Goal: Information Seeking & Learning: Learn about a topic

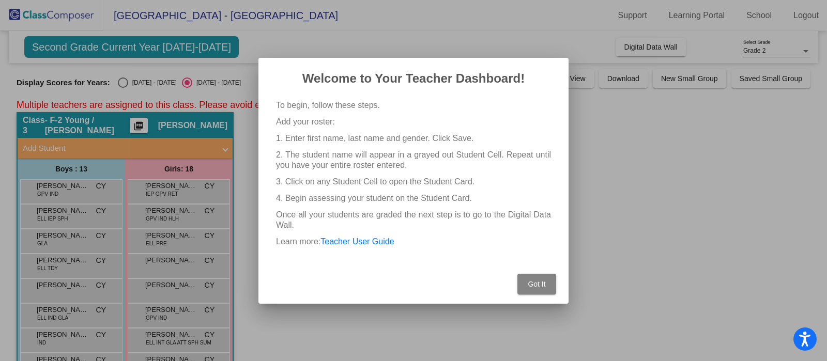
click at [533, 289] on button "Got It" at bounding box center [536, 284] width 39 height 21
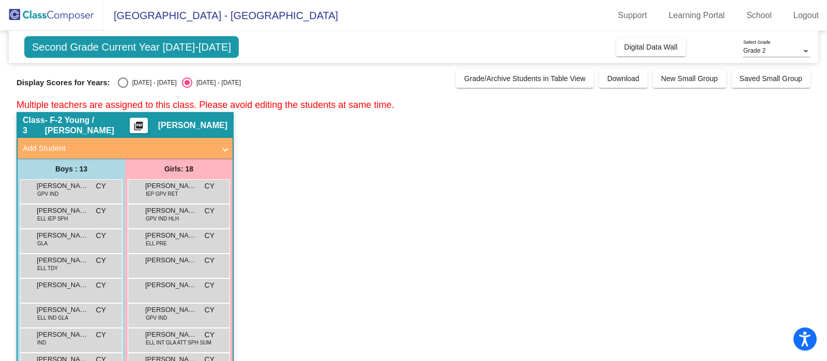
scroll to position [5, 0]
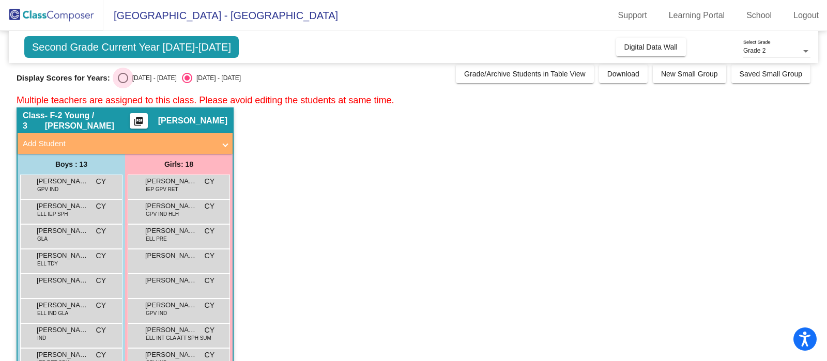
click at [148, 76] on div "[DATE] - [DATE]" at bounding box center [152, 77] width 49 height 9
click at [123, 83] on input "[DATE] - [DATE]" at bounding box center [122, 83] width 1 height 1
radio input "true"
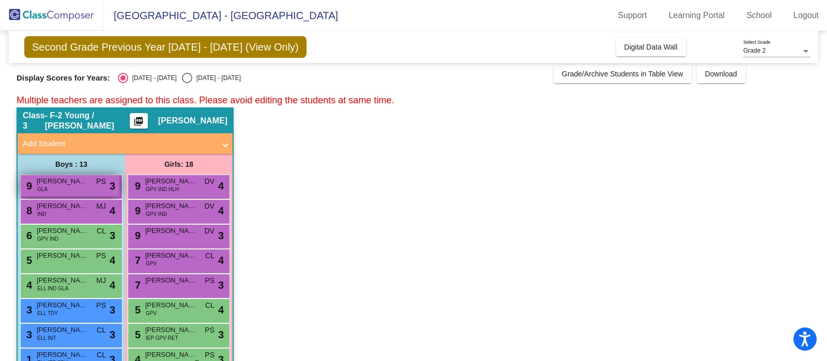
click at [72, 192] on div "9 [PERSON_NAME] GLA PS lock do_not_disturb_alt 3" at bounding box center [70, 185] width 99 height 21
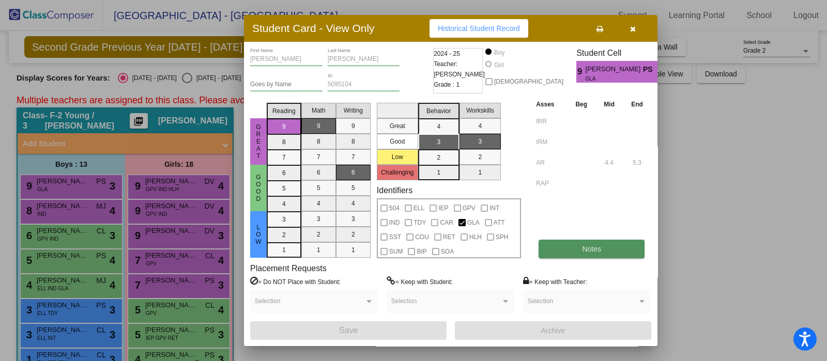
click at [573, 248] on button "Notes" at bounding box center [591, 249] width 106 height 19
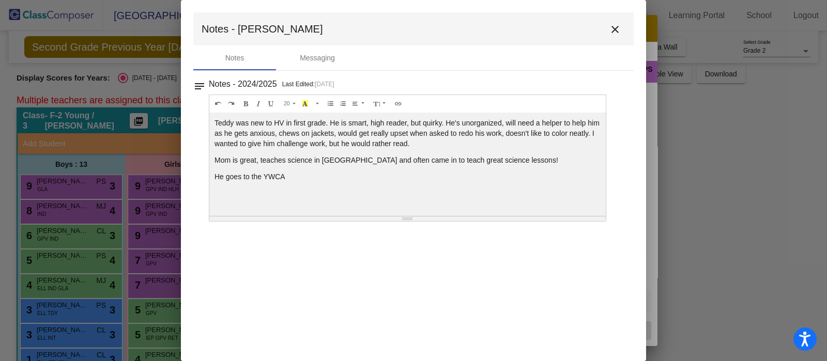
click at [614, 29] on mat-icon "close" at bounding box center [615, 29] width 12 height 12
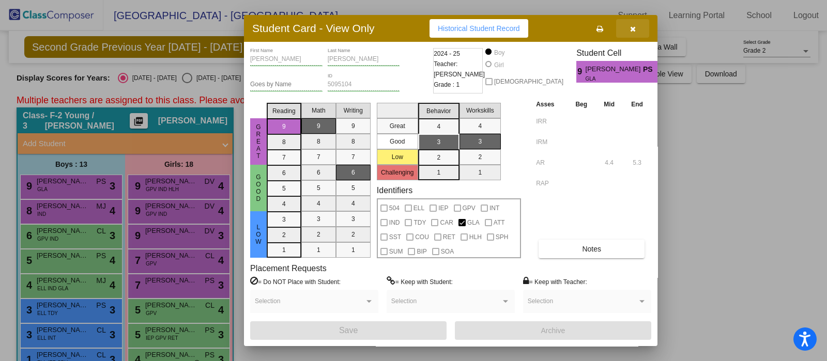
click at [633, 29] on icon "button" at bounding box center [633, 28] width 6 height 7
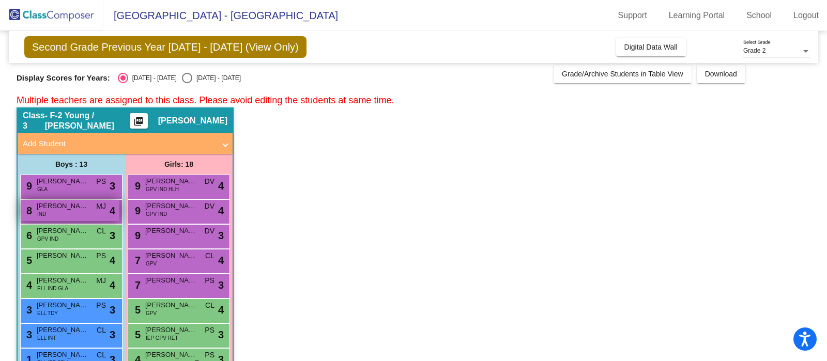
click at [59, 210] on span "[PERSON_NAME]" at bounding box center [63, 206] width 52 height 10
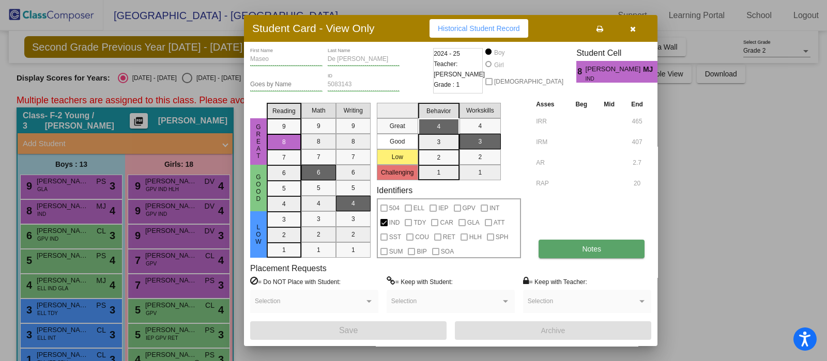
click at [571, 250] on button "Notes" at bounding box center [591, 249] width 106 height 19
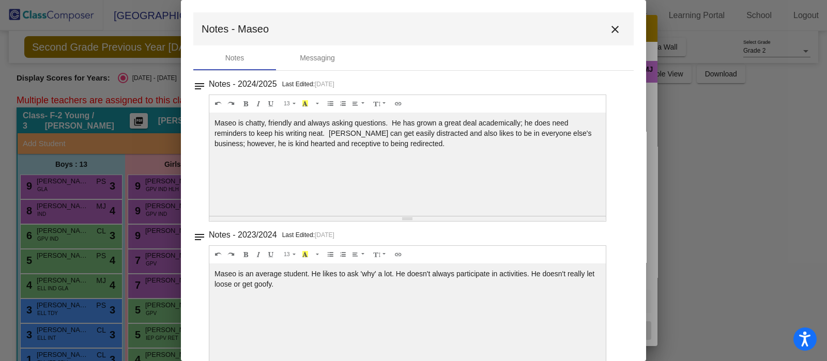
click at [610, 28] on mat-icon "close" at bounding box center [615, 29] width 12 height 12
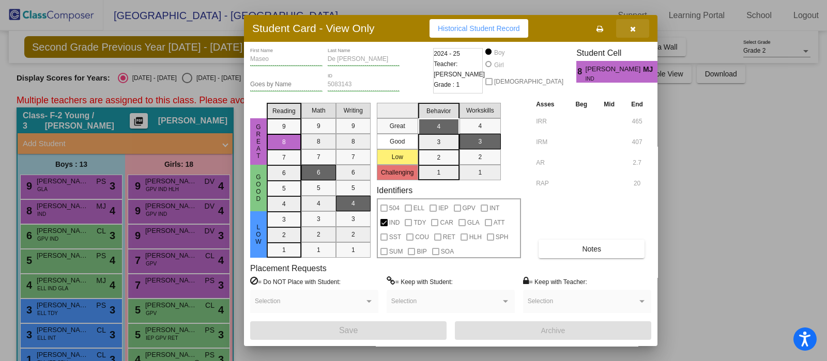
click at [630, 28] on icon "button" at bounding box center [633, 28] width 6 height 7
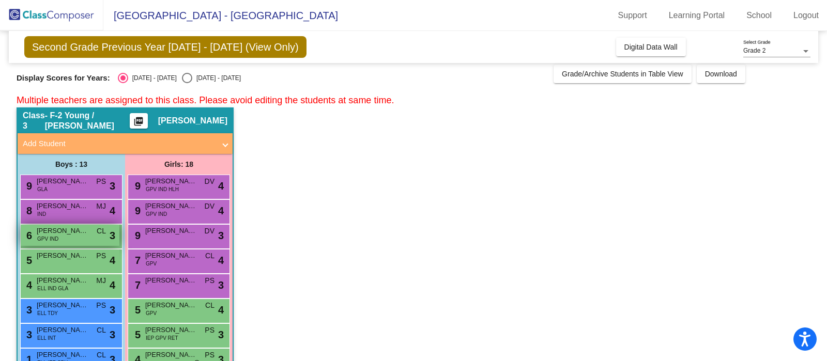
click at [62, 237] on div "6 [PERSON_NAME] GPV IND CL lock do_not_disturb_alt 3" at bounding box center [70, 235] width 99 height 21
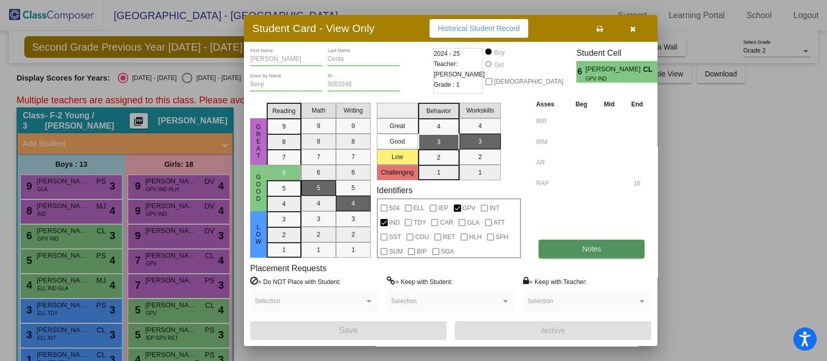
click at [598, 248] on span "Notes" at bounding box center [591, 249] width 19 height 8
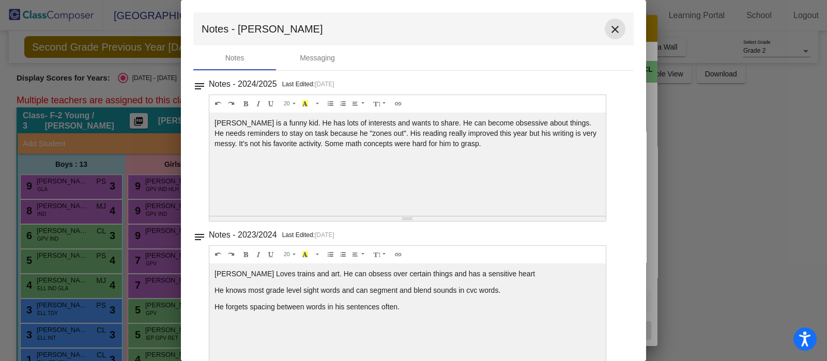
click at [609, 33] on mat-icon "close" at bounding box center [615, 29] width 12 height 12
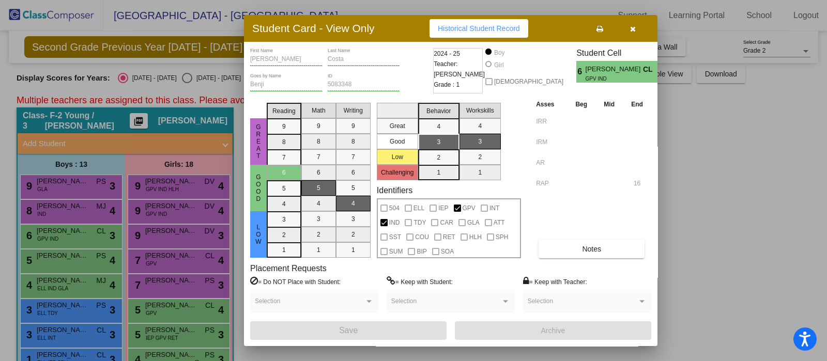
click at [639, 27] on button "button" at bounding box center [632, 28] width 33 height 19
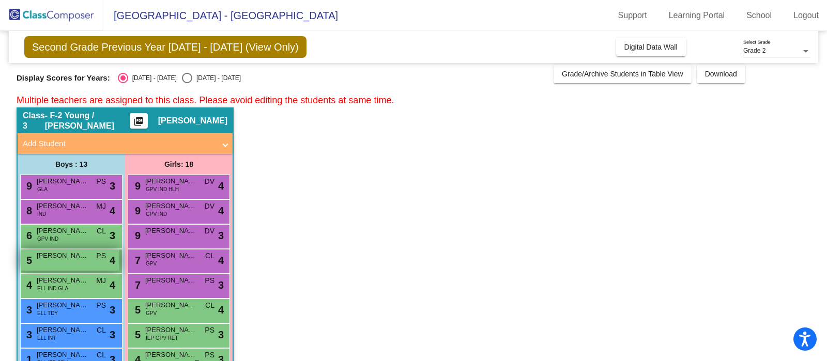
click at [90, 267] on div "5 [PERSON_NAME] PS lock do_not_disturb_alt 4" at bounding box center [70, 260] width 99 height 21
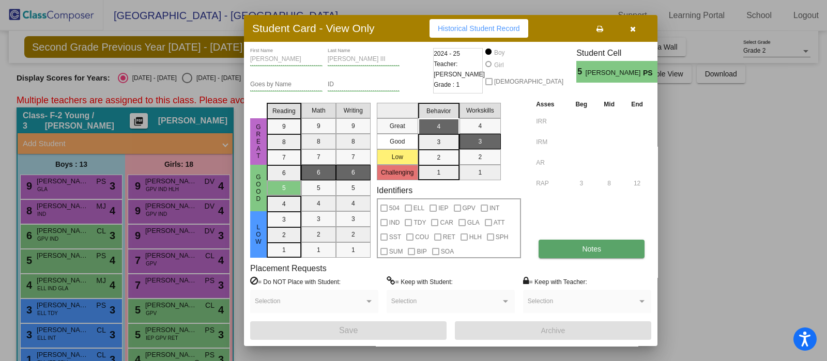
click at [571, 247] on button "Notes" at bounding box center [591, 249] width 106 height 19
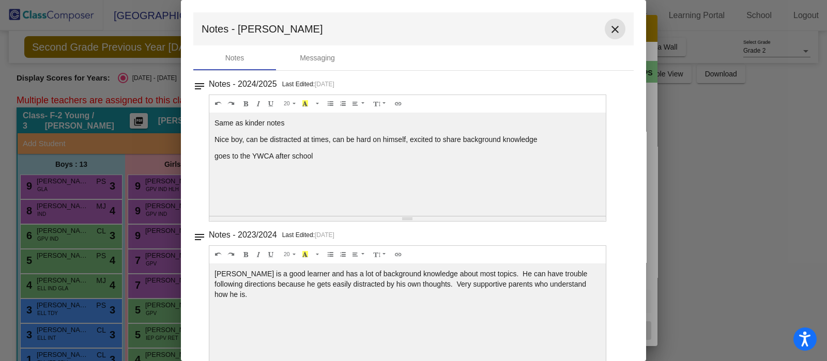
click at [609, 24] on mat-icon "close" at bounding box center [615, 29] width 12 height 12
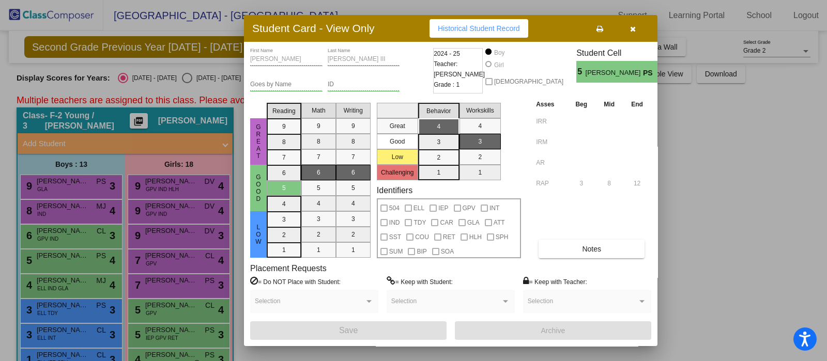
click at [630, 28] on icon "button" at bounding box center [633, 28] width 6 height 7
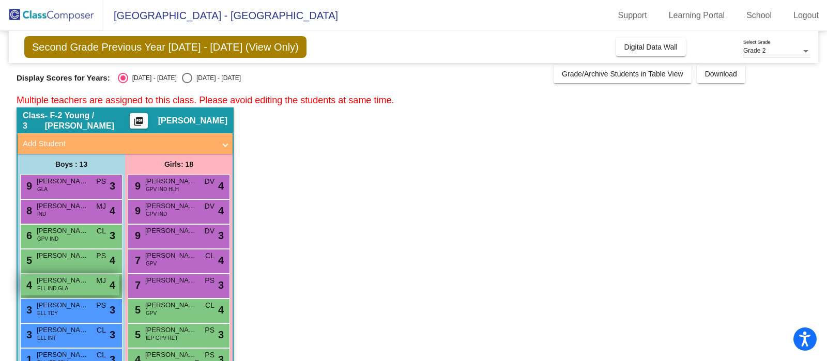
click at [65, 285] on span "ELL IND GLA" at bounding box center [52, 289] width 31 height 8
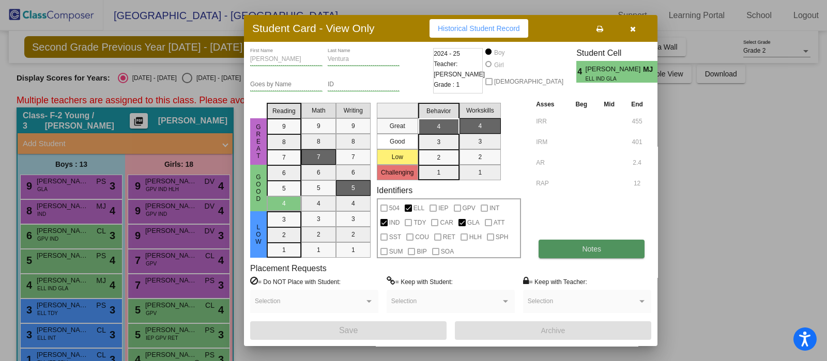
click at [588, 245] on span "Notes" at bounding box center [591, 249] width 19 height 8
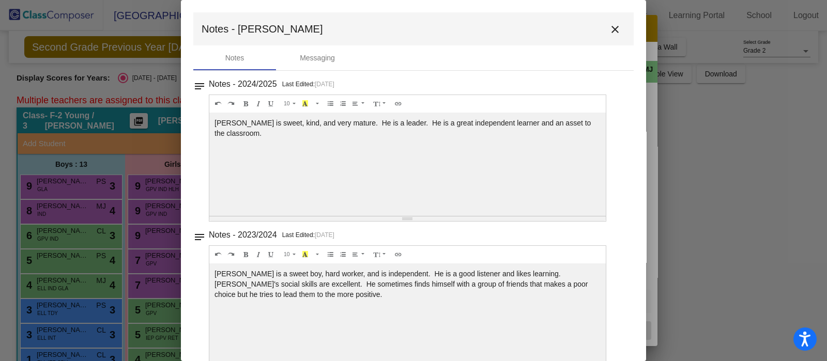
click at [609, 34] on mat-icon "close" at bounding box center [615, 29] width 12 height 12
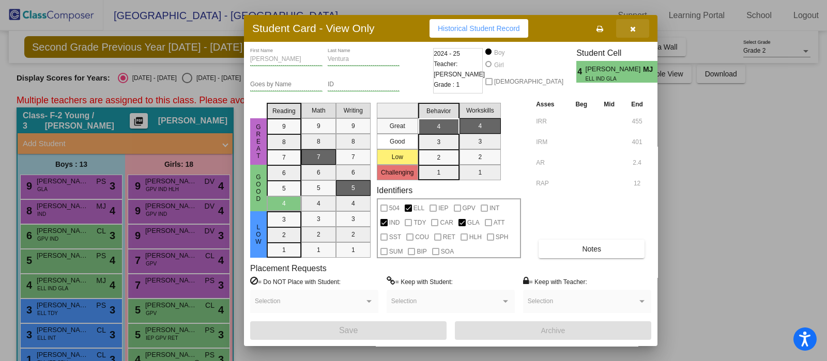
click at [632, 30] on icon "button" at bounding box center [633, 28] width 6 height 7
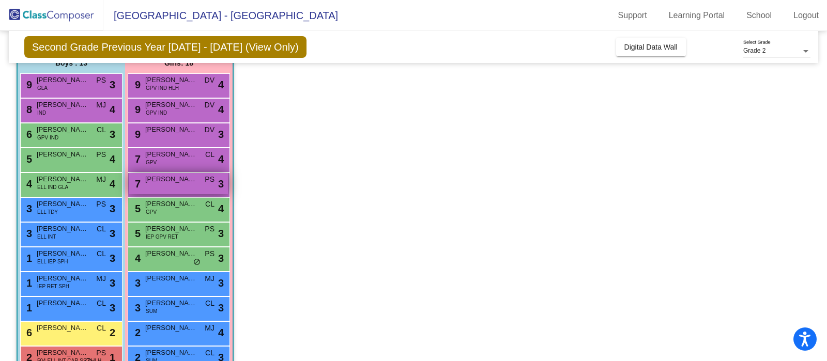
scroll to position [134, 0]
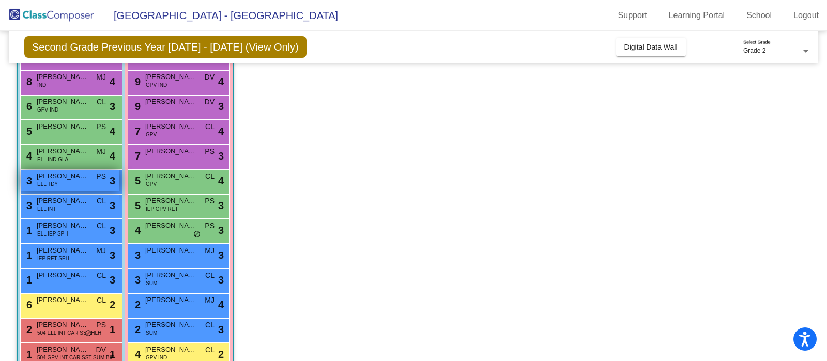
click at [72, 181] on div "3 [PERSON_NAME] ELL TDY PS lock do_not_disturb_alt 3" at bounding box center [70, 180] width 99 height 21
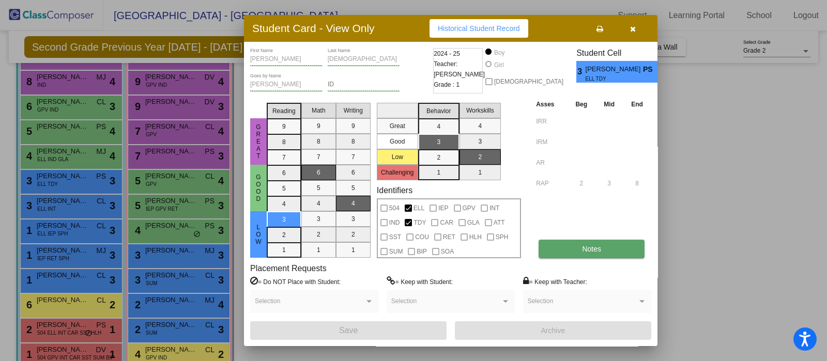
click at [589, 252] on span "Notes" at bounding box center [591, 249] width 19 height 8
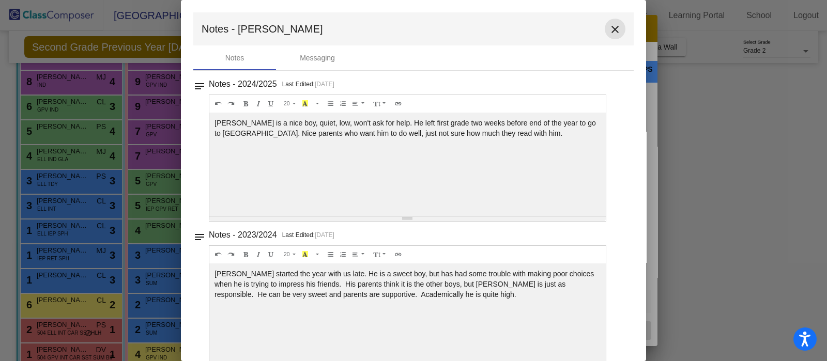
click at [611, 28] on mat-icon "close" at bounding box center [615, 29] width 12 height 12
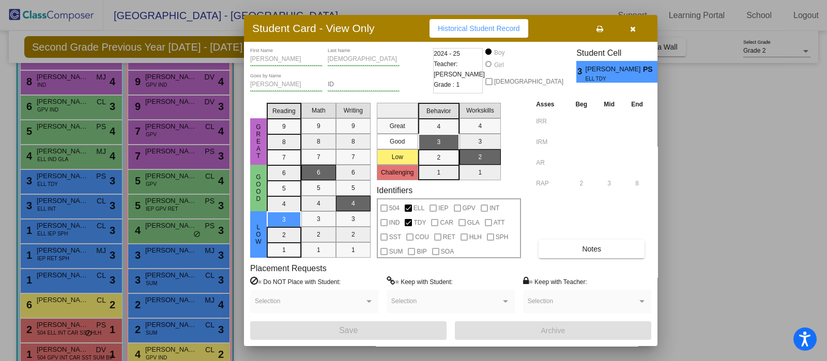
click at [636, 29] on button "button" at bounding box center [632, 28] width 33 height 19
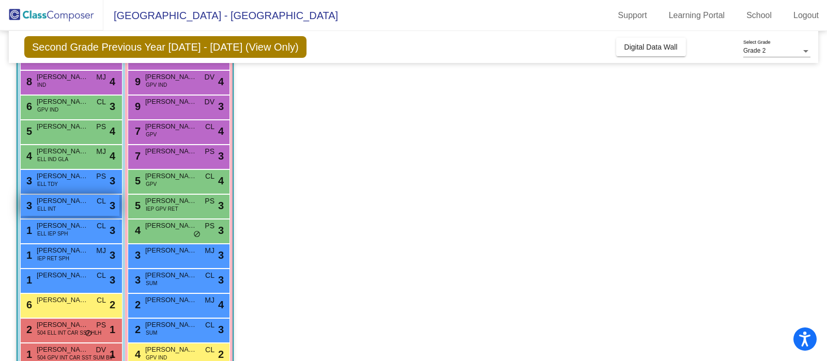
click at [75, 205] on div "3 [PERSON_NAME] ELL INT CL lock do_not_disturb_alt 3" at bounding box center [70, 205] width 99 height 21
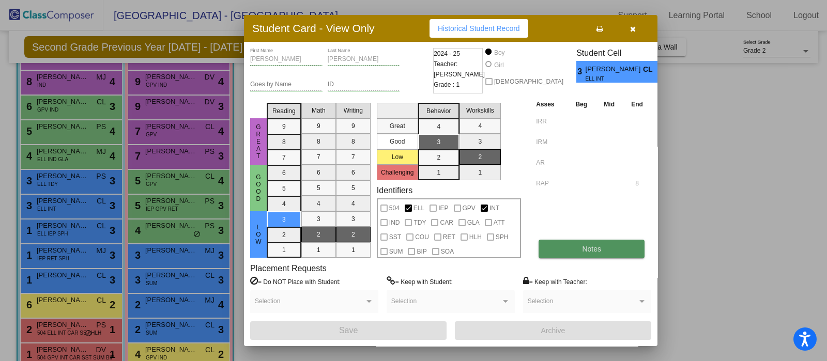
click at [584, 256] on button "Notes" at bounding box center [591, 249] width 106 height 19
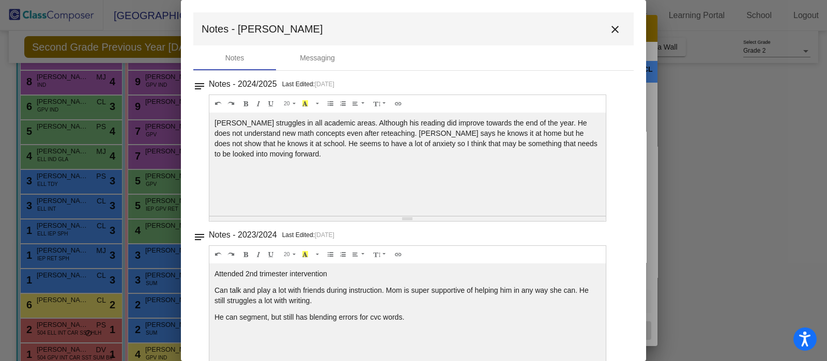
click at [611, 27] on mat-icon "close" at bounding box center [615, 29] width 12 height 12
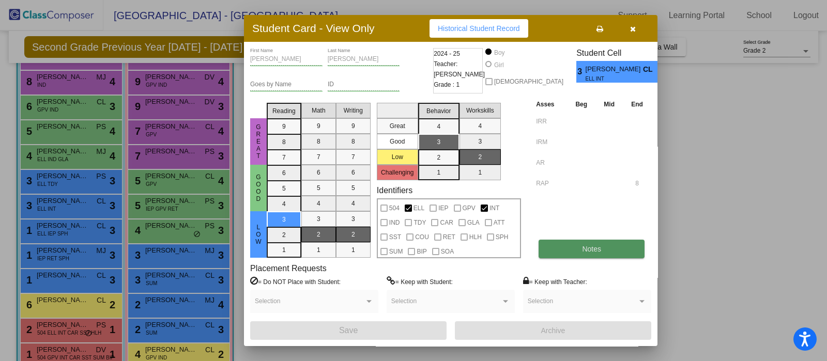
click at [566, 252] on button "Notes" at bounding box center [591, 249] width 106 height 19
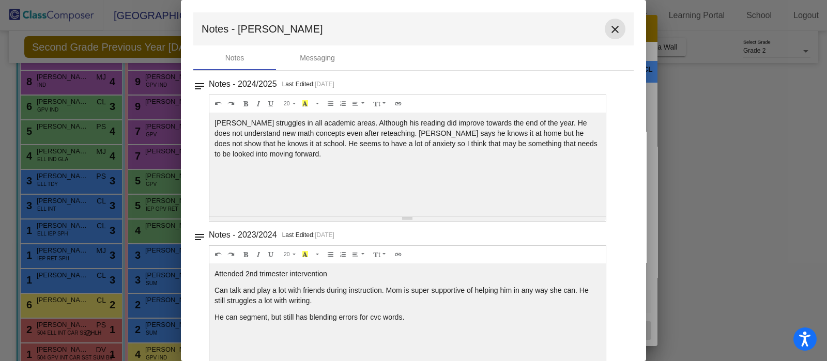
click at [613, 26] on mat-icon "close" at bounding box center [615, 29] width 12 height 12
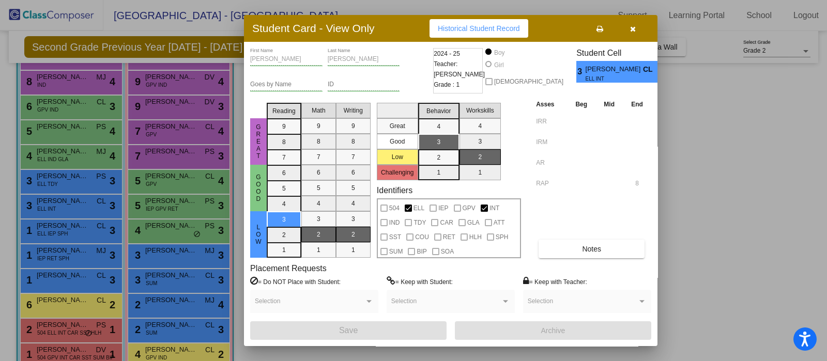
click at [631, 28] on icon "button" at bounding box center [633, 28] width 6 height 7
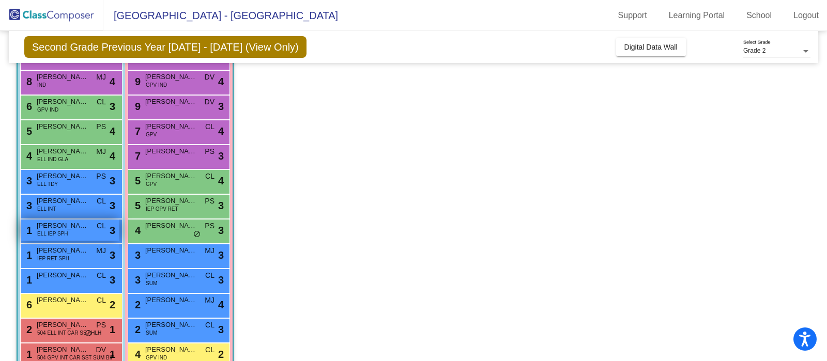
click at [74, 235] on div "1 [PERSON_NAME] ELL IEP SPH CL lock do_not_disturb_alt 3" at bounding box center [70, 230] width 99 height 21
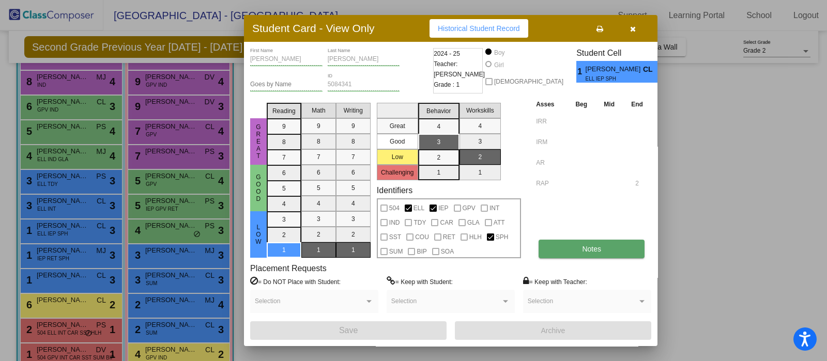
click at [593, 248] on span "Notes" at bounding box center [591, 249] width 19 height 8
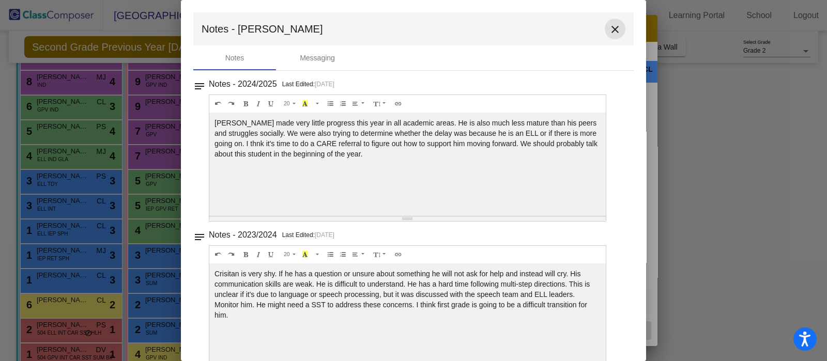
click at [608, 39] on button "close" at bounding box center [615, 29] width 21 height 21
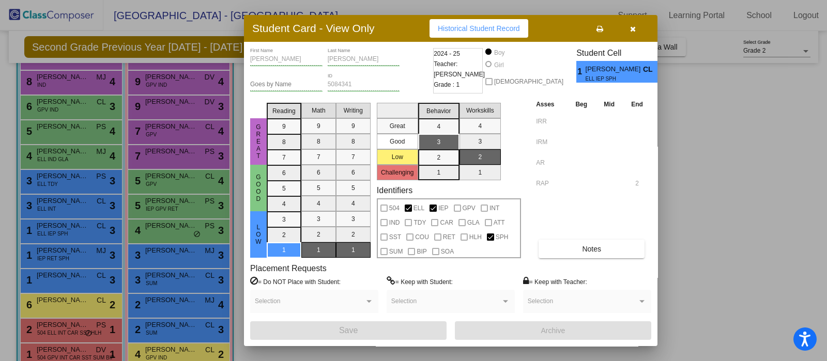
click at [630, 32] on icon "button" at bounding box center [633, 28] width 6 height 7
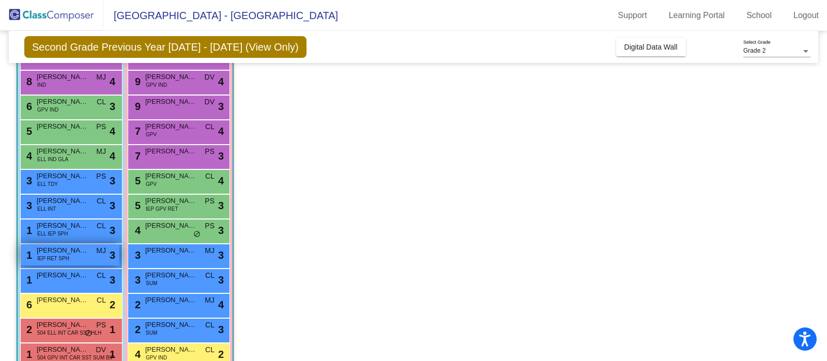
click at [59, 263] on div "1 [PERSON_NAME] IEP RET SPH MJ lock do_not_disturb_alt 3" at bounding box center [70, 254] width 99 height 21
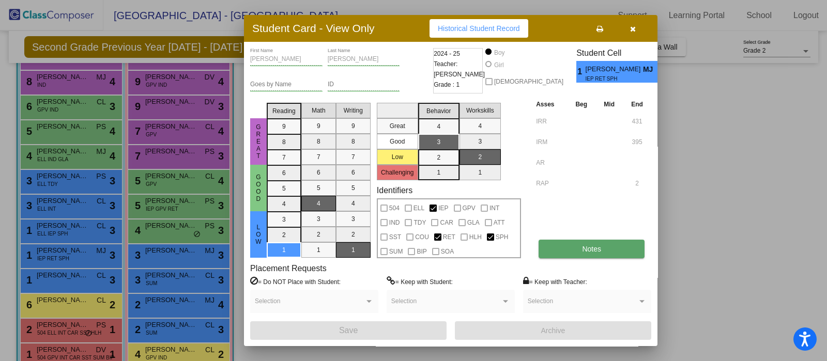
click at [577, 246] on button "Notes" at bounding box center [591, 249] width 106 height 19
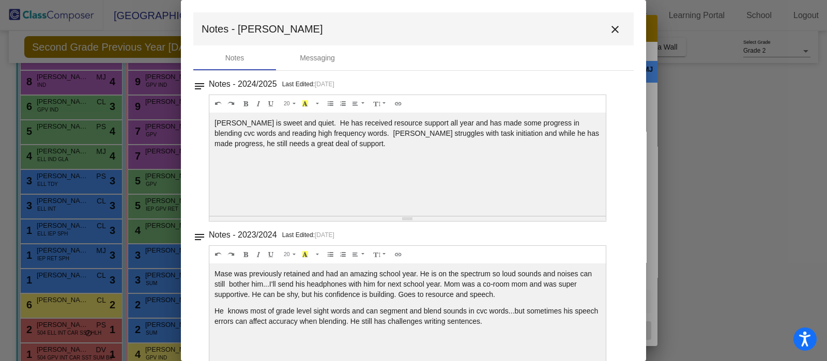
click at [611, 27] on mat-icon "close" at bounding box center [615, 29] width 12 height 12
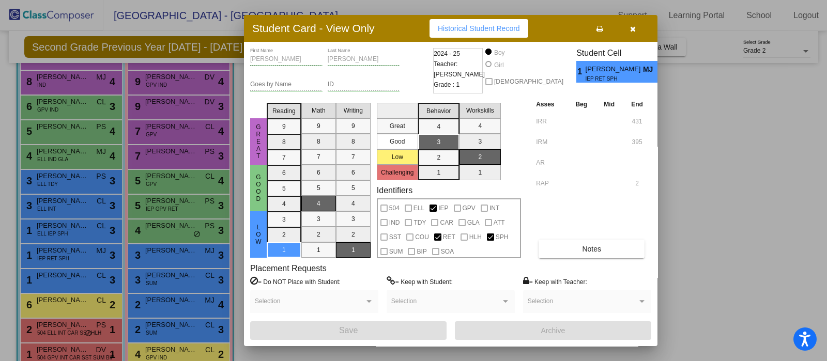
click at [632, 25] on icon "button" at bounding box center [633, 28] width 6 height 7
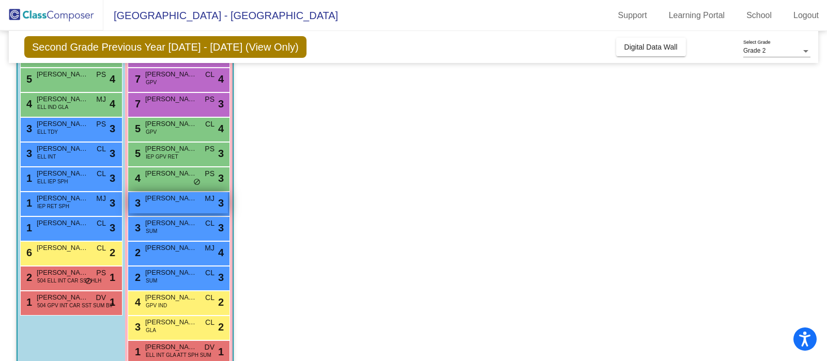
scroll to position [198, 0]
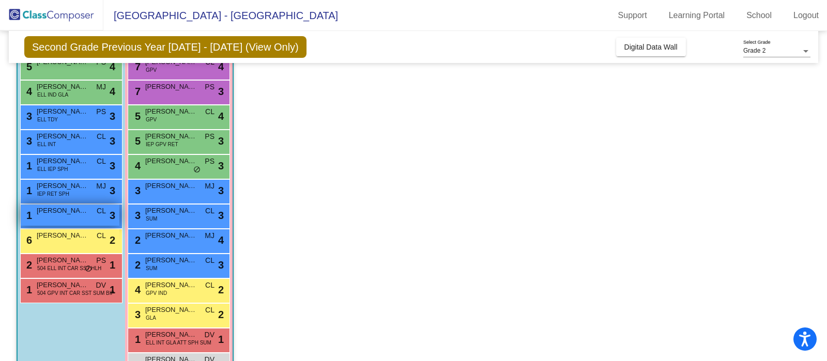
click at [92, 210] on div "1 [PERSON_NAME] [PERSON_NAME] lock do_not_disturb_alt 3" at bounding box center [70, 215] width 99 height 21
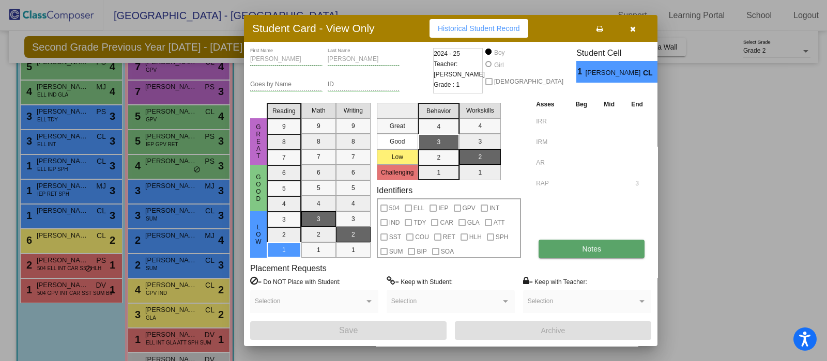
click at [582, 252] on span "Notes" at bounding box center [591, 249] width 19 height 8
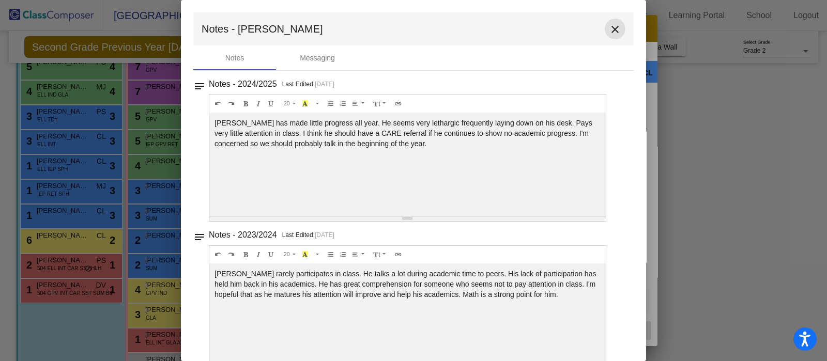
click at [612, 34] on mat-icon "close" at bounding box center [615, 29] width 12 height 12
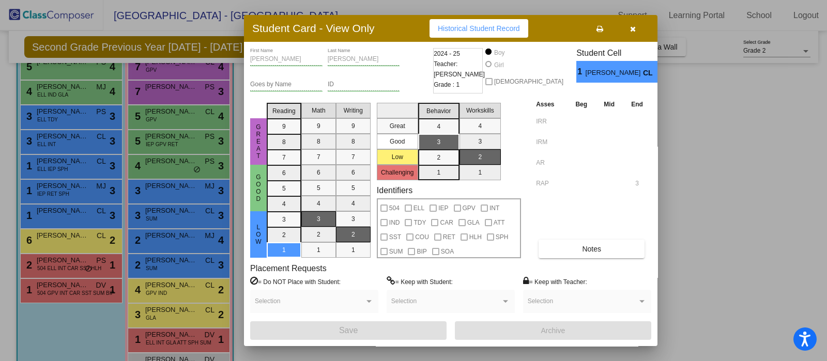
click at [636, 31] on button "button" at bounding box center [632, 28] width 33 height 19
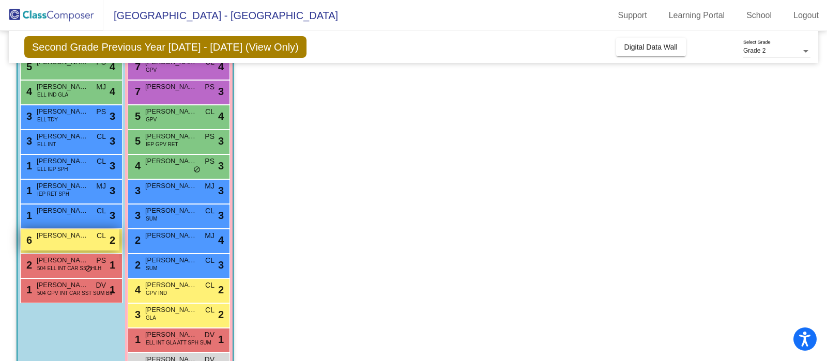
click at [80, 240] on span "[PERSON_NAME]" at bounding box center [63, 235] width 52 height 10
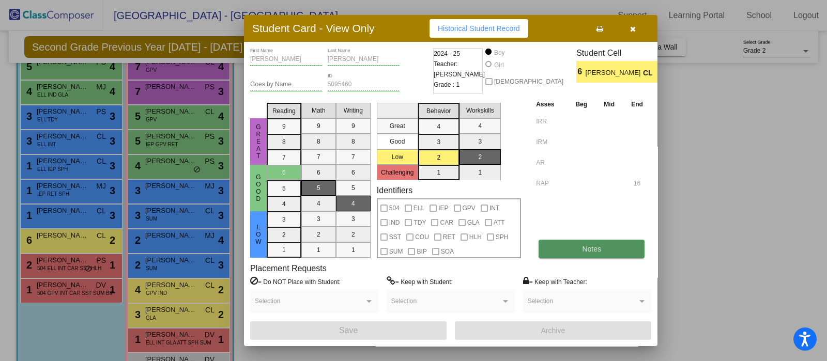
click at [596, 250] on span "Notes" at bounding box center [591, 249] width 19 height 8
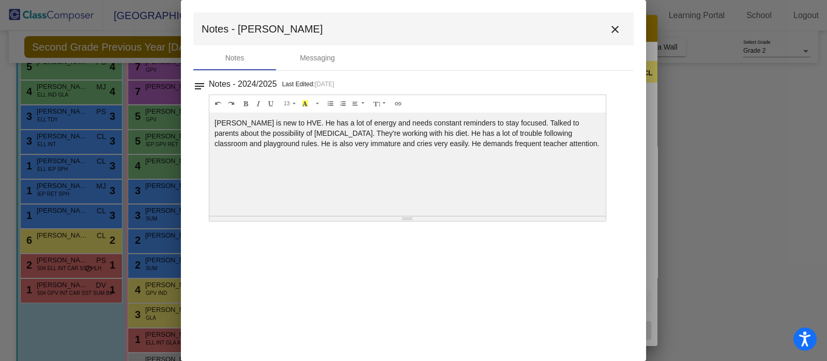
click at [614, 30] on mat-icon "close" at bounding box center [615, 29] width 12 height 12
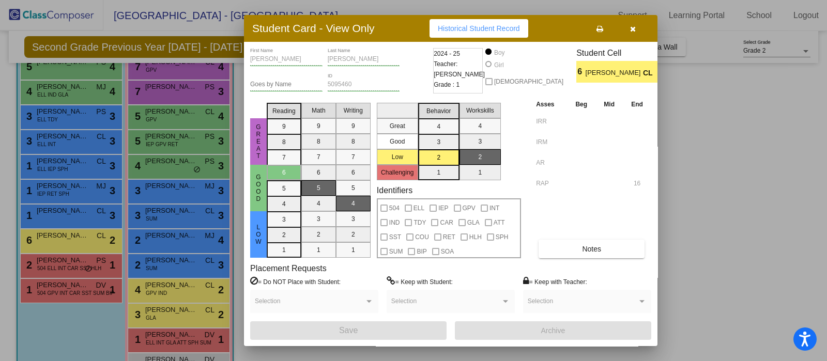
click at [636, 28] on button "button" at bounding box center [632, 28] width 33 height 19
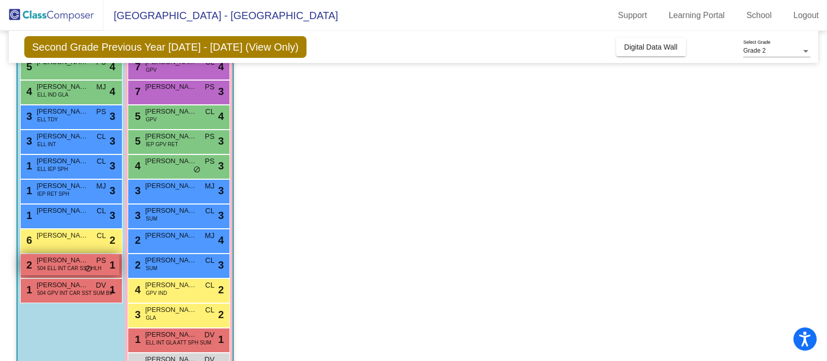
click at [75, 265] on span "504 ELL INT CAR SST HLH" at bounding box center [69, 269] width 64 height 8
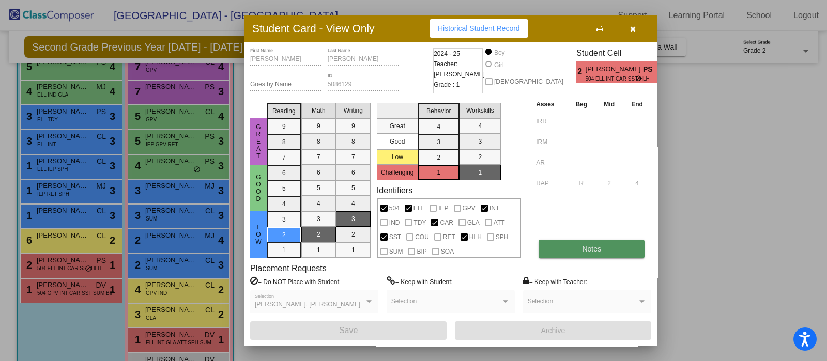
click at [568, 250] on button "Notes" at bounding box center [591, 249] width 106 height 19
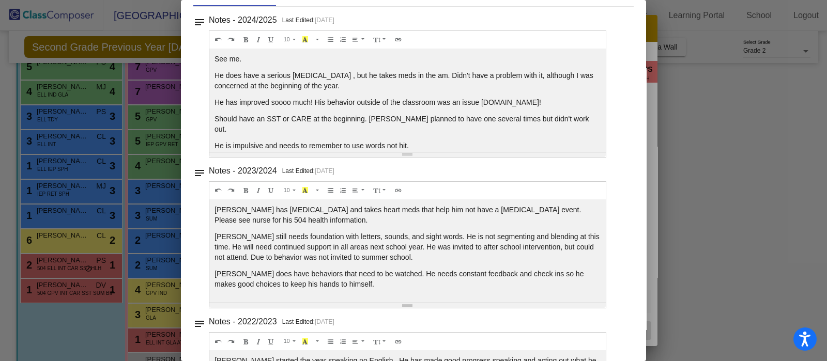
scroll to position [0, 0]
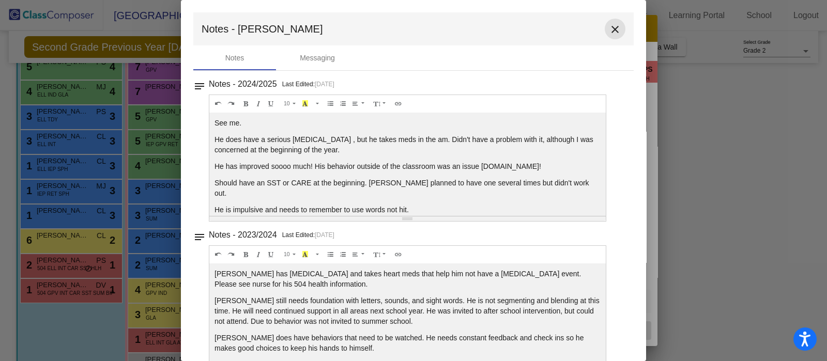
click at [609, 27] on mat-icon "close" at bounding box center [615, 29] width 12 height 12
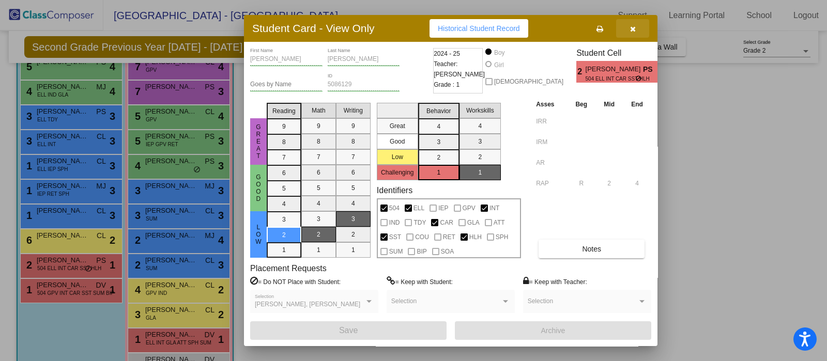
click at [633, 26] on icon "button" at bounding box center [633, 28] width 6 height 7
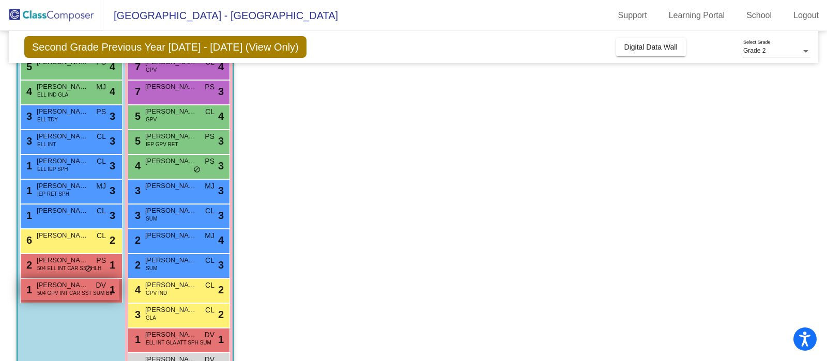
click at [64, 290] on span "504 GPV INT CAR SST SUM BIP" at bounding box center [75, 293] width 77 height 8
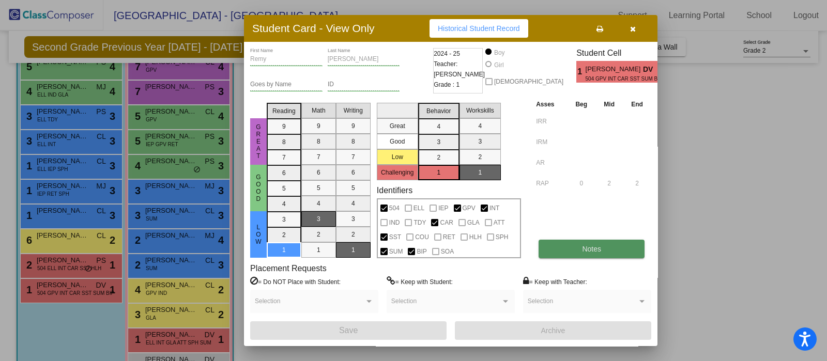
click at [582, 247] on span "Notes" at bounding box center [591, 249] width 19 height 8
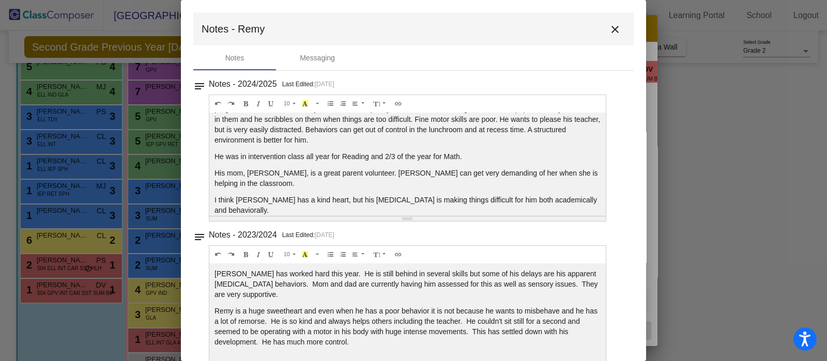
click at [611, 32] on mat-icon "close" at bounding box center [615, 29] width 12 height 12
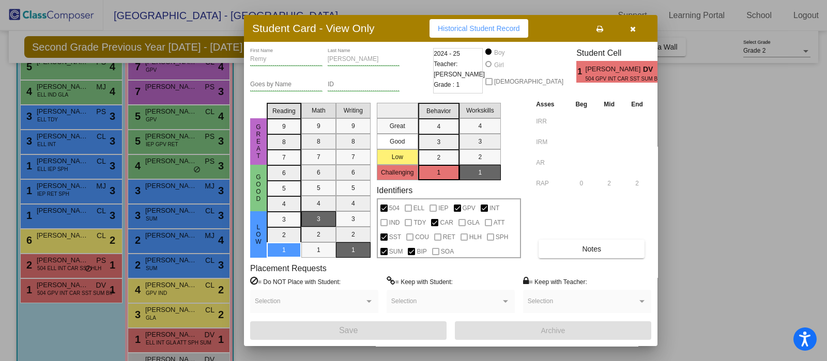
click at [636, 25] on button "button" at bounding box center [632, 28] width 33 height 19
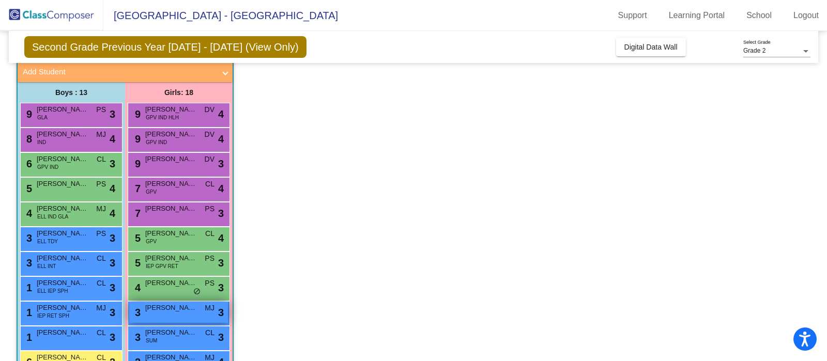
scroll to position [69, 0]
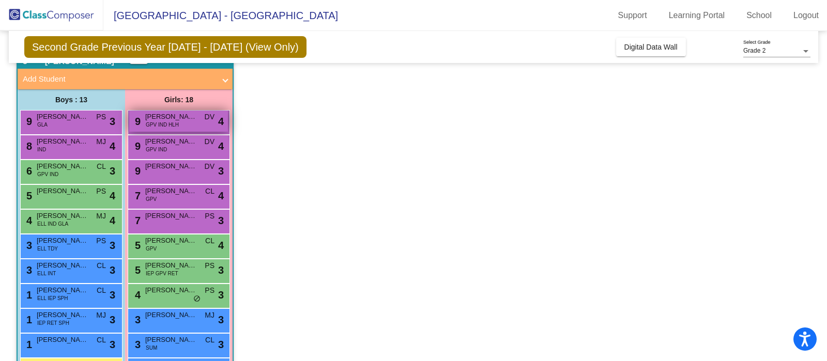
click at [193, 125] on div "9 [PERSON_NAME] GPV IND HLH DV lock do_not_disturb_alt 4" at bounding box center [178, 121] width 99 height 21
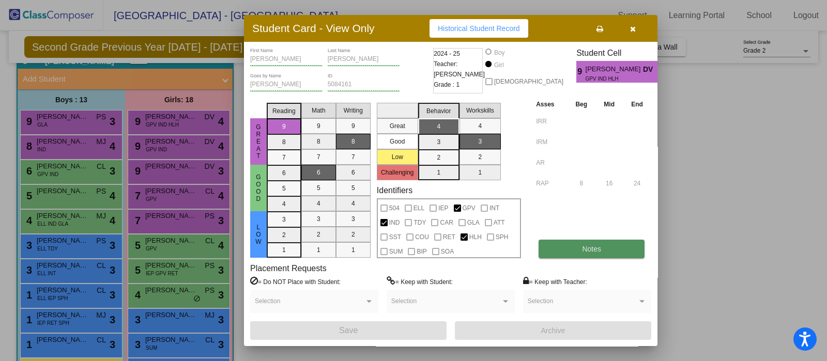
click at [574, 248] on button "Notes" at bounding box center [591, 249] width 106 height 19
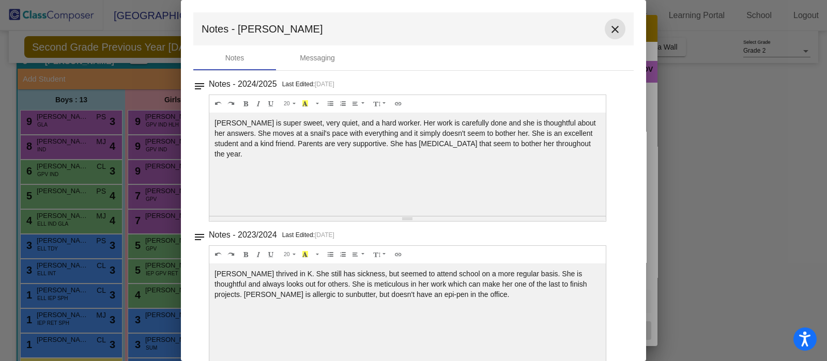
click at [611, 30] on mat-icon "close" at bounding box center [615, 29] width 12 height 12
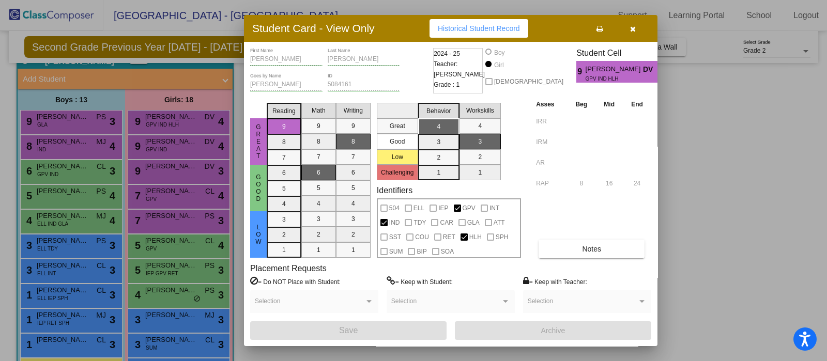
click at [636, 29] on button "button" at bounding box center [632, 28] width 33 height 19
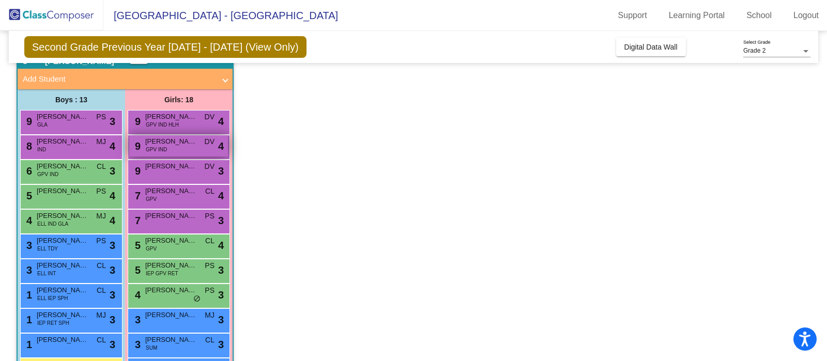
click at [191, 138] on span "[PERSON_NAME]" at bounding box center [171, 141] width 52 height 10
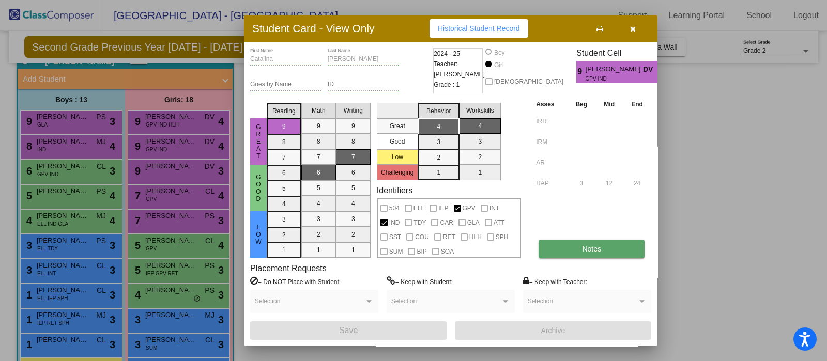
click at [604, 250] on button "Notes" at bounding box center [591, 249] width 106 height 19
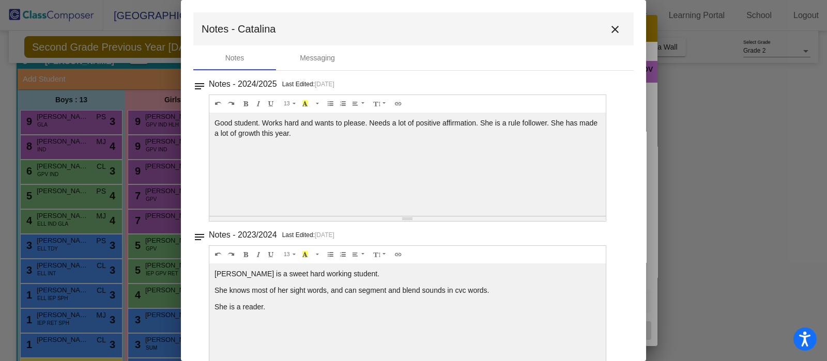
click at [609, 29] on mat-icon "close" at bounding box center [615, 29] width 12 height 12
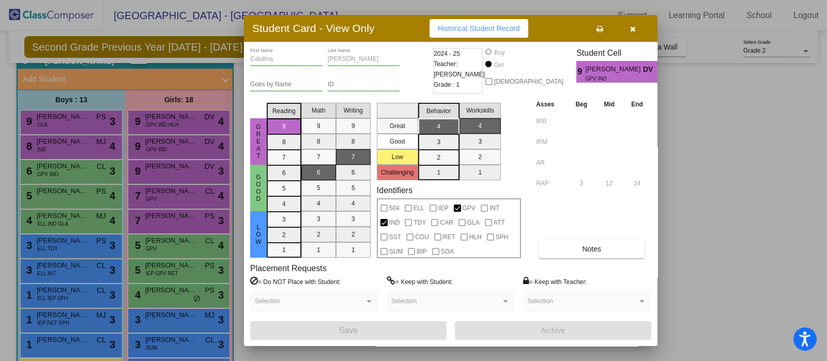
click at [635, 35] on button "button" at bounding box center [632, 28] width 33 height 19
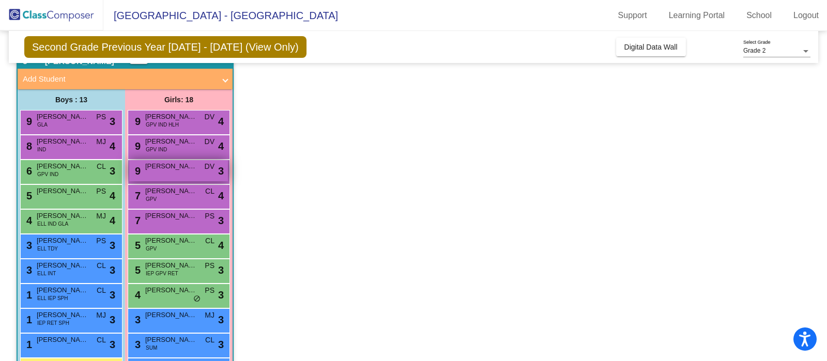
click at [171, 175] on div "9 [PERSON_NAME] DV lock do_not_disturb_alt 3" at bounding box center [178, 170] width 99 height 21
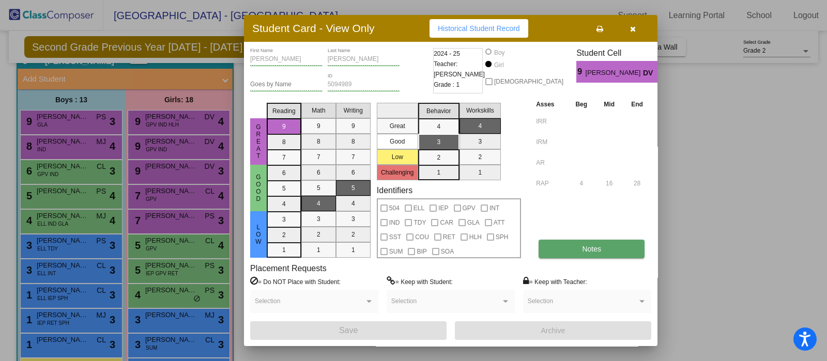
click at [597, 252] on span "Notes" at bounding box center [591, 249] width 19 height 8
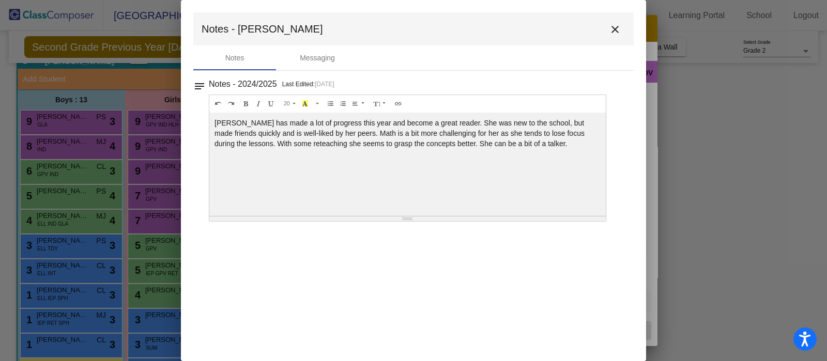
click at [612, 32] on mat-icon "close" at bounding box center [615, 29] width 12 height 12
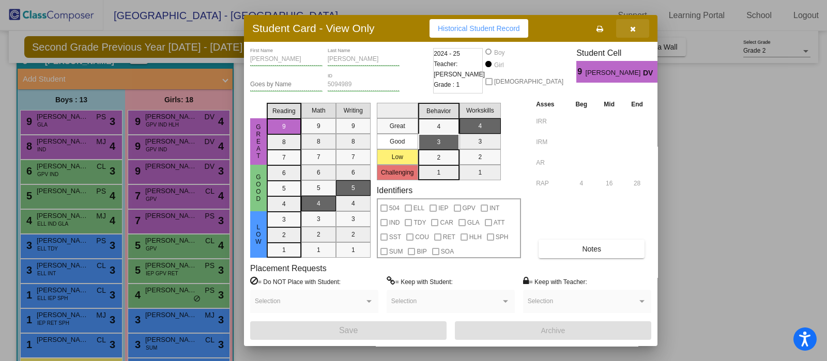
click at [634, 29] on icon "button" at bounding box center [633, 28] width 6 height 7
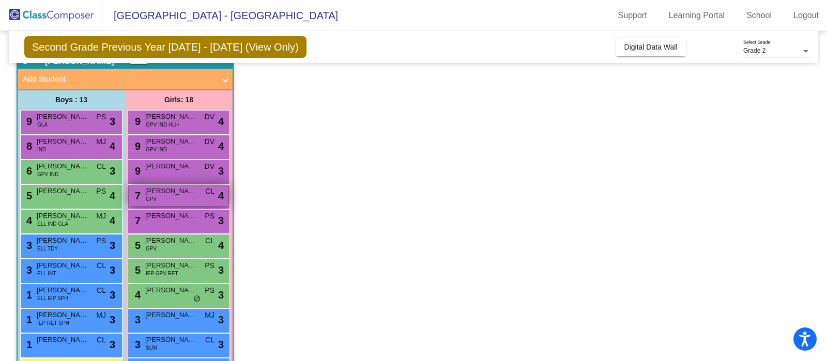
click at [168, 194] on span "[PERSON_NAME]" at bounding box center [171, 191] width 52 height 10
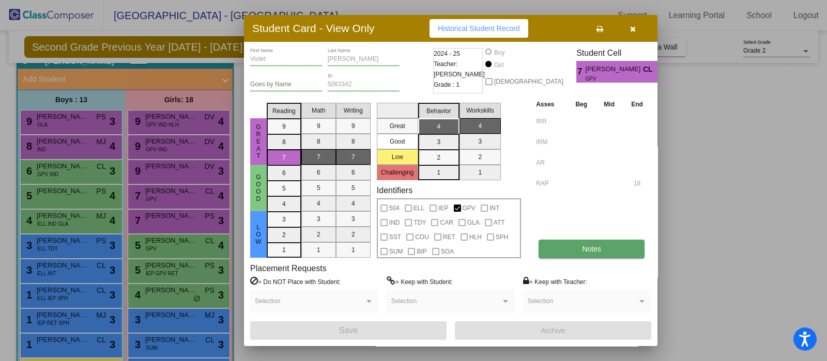
click at [584, 249] on span "Notes" at bounding box center [591, 249] width 19 height 8
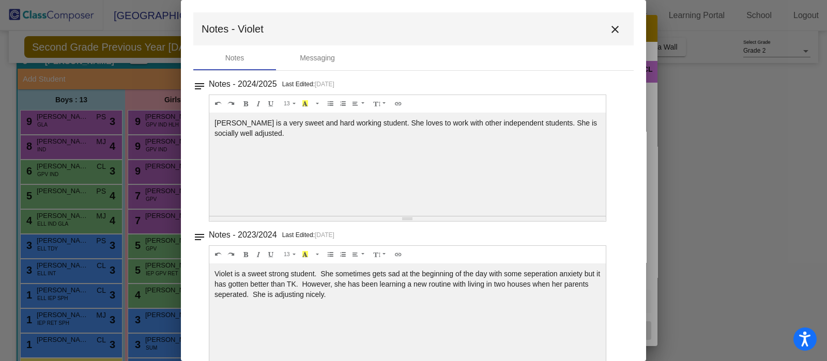
click at [609, 29] on mat-icon "close" at bounding box center [615, 29] width 12 height 12
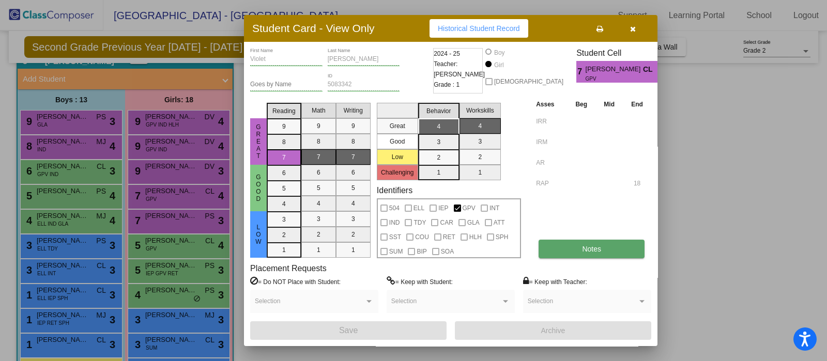
click at [570, 251] on button "Notes" at bounding box center [591, 249] width 106 height 19
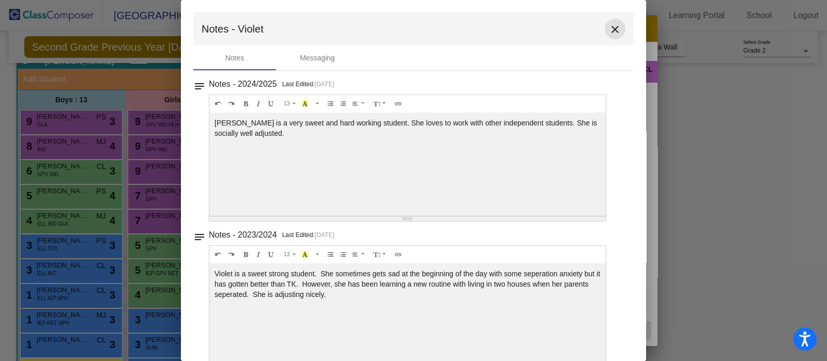
click at [610, 34] on mat-icon "close" at bounding box center [615, 29] width 12 height 12
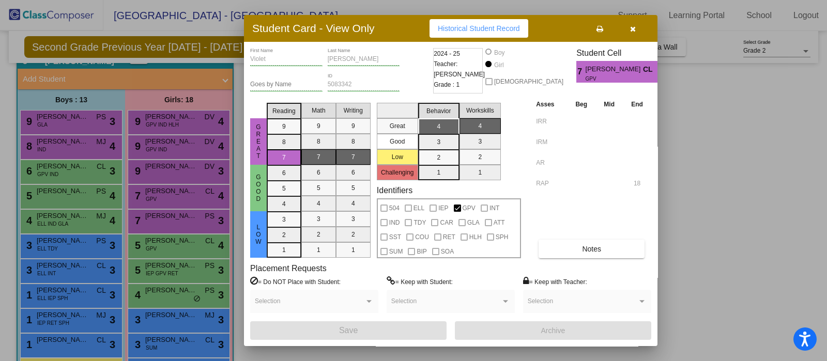
click at [635, 33] on button "button" at bounding box center [632, 28] width 33 height 19
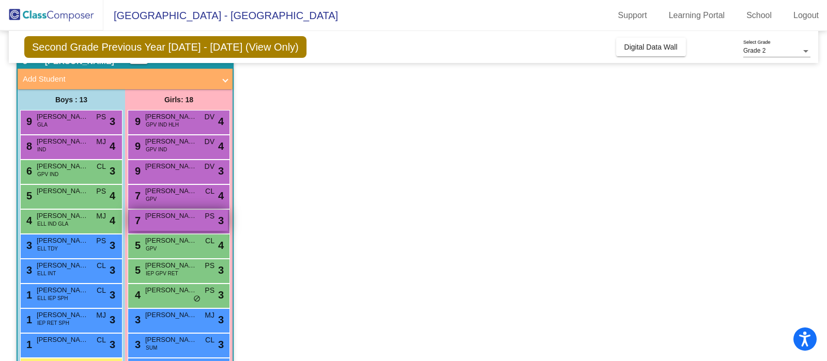
click at [202, 225] on div "7 [PERSON_NAME] PS lock do_not_disturb_alt 3" at bounding box center [178, 220] width 99 height 21
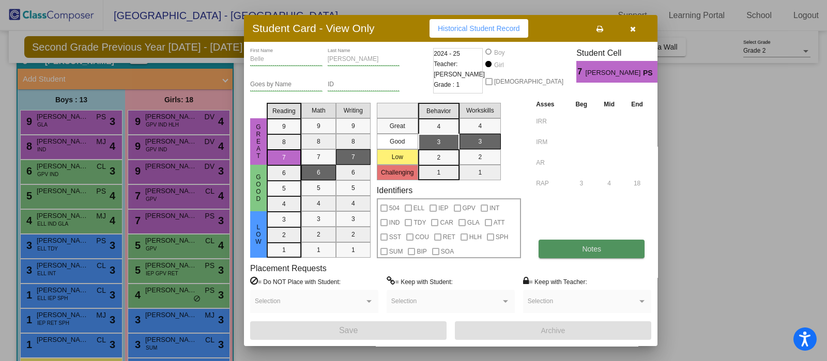
click at [579, 248] on button "Notes" at bounding box center [591, 249] width 106 height 19
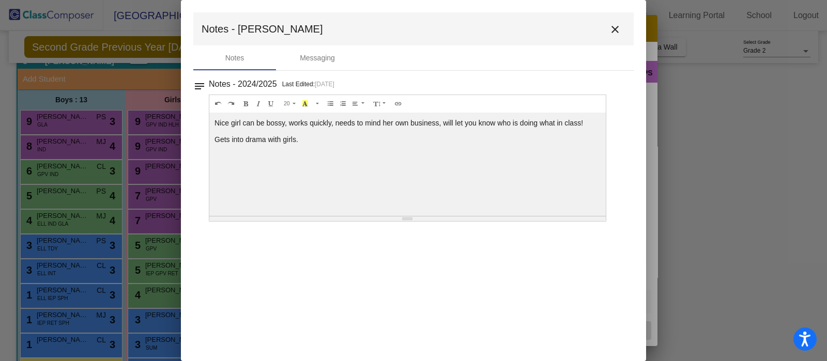
click at [617, 26] on mat-icon "close" at bounding box center [615, 29] width 12 height 12
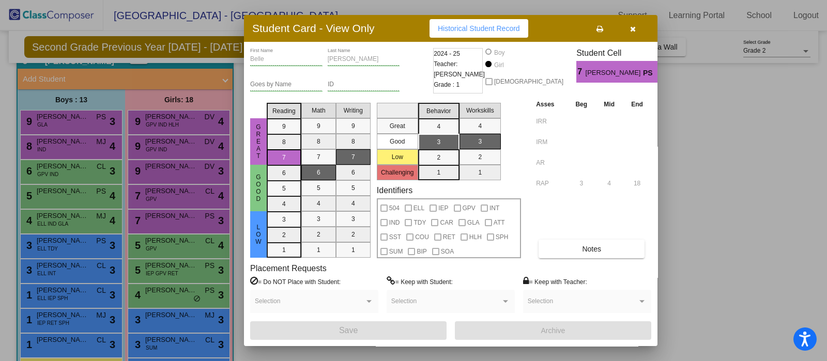
click at [629, 32] on button "button" at bounding box center [632, 28] width 33 height 19
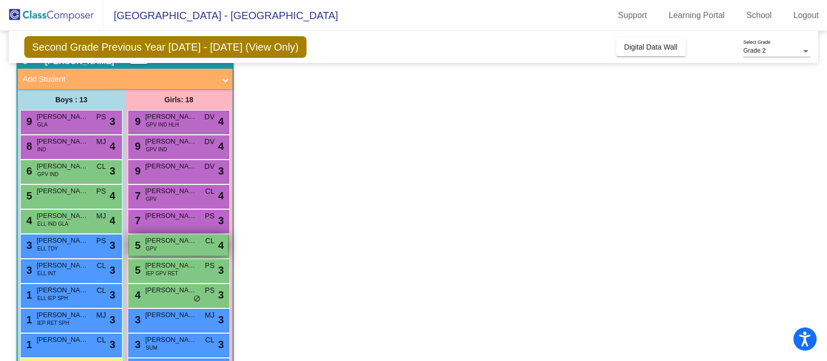
click at [180, 247] on div "5 [PERSON_NAME] GPV CL lock do_not_disturb_alt 4" at bounding box center [178, 245] width 99 height 21
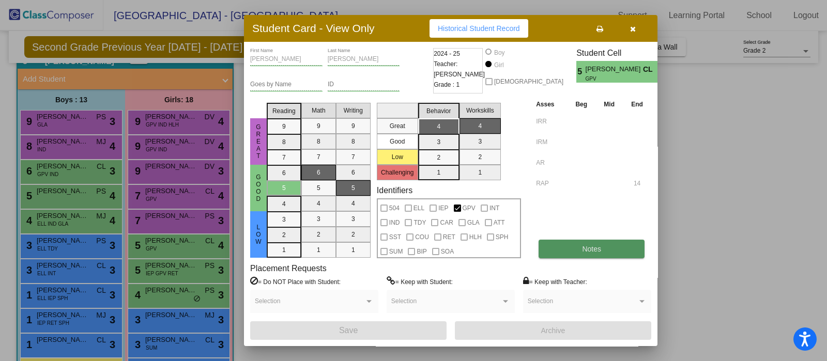
click at [593, 248] on span "Notes" at bounding box center [591, 249] width 19 height 8
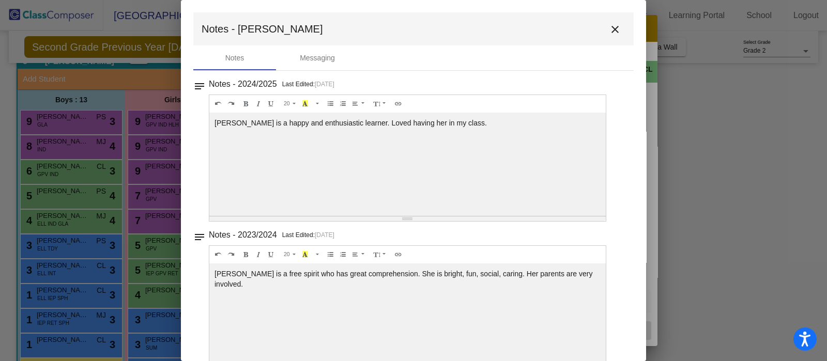
click at [609, 29] on mat-icon "close" at bounding box center [615, 29] width 12 height 12
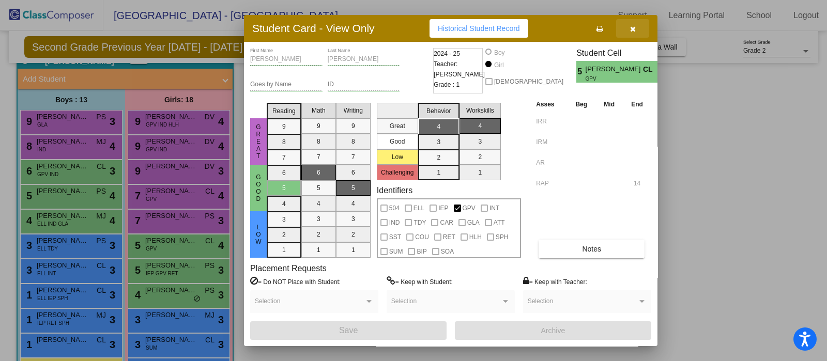
click at [633, 29] on icon "button" at bounding box center [633, 28] width 6 height 7
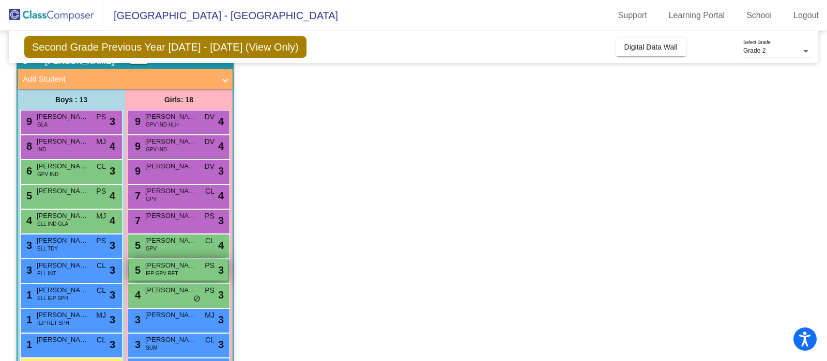
click at [191, 274] on div "5 [PERSON_NAME] IEP GPV RET PS lock do_not_disturb_alt 3" at bounding box center [178, 269] width 99 height 21
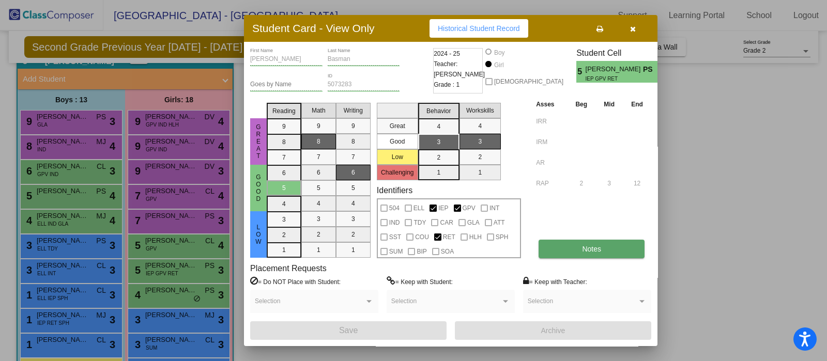
click at [562, 255] on button "Notes" at bounding box center [591, 249] width 106 height 19
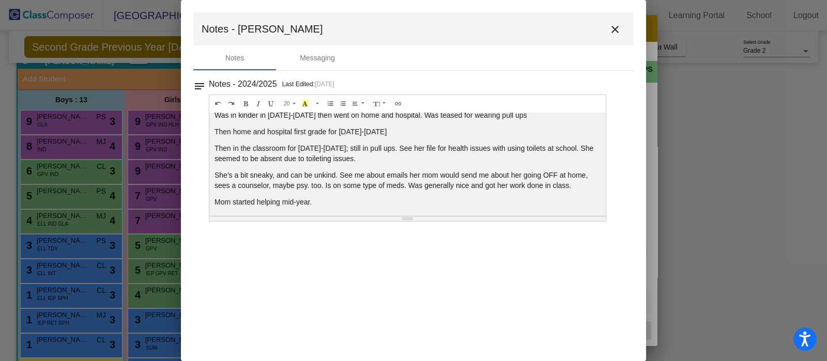
scroll to position [10, 0]
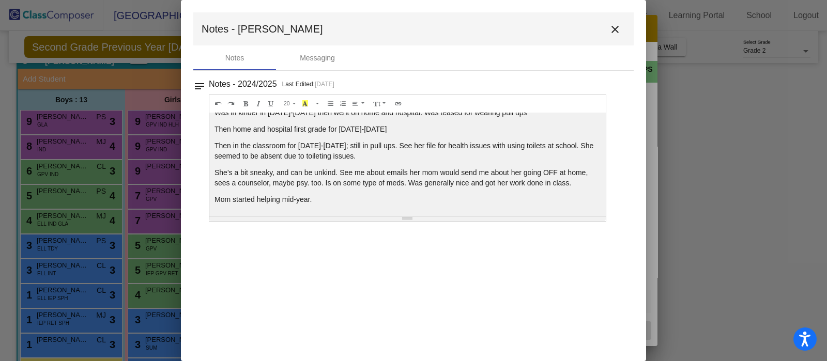
click at [616, 27] on mat-icon "close" at bounding box center [615, 29] width 12 height 12
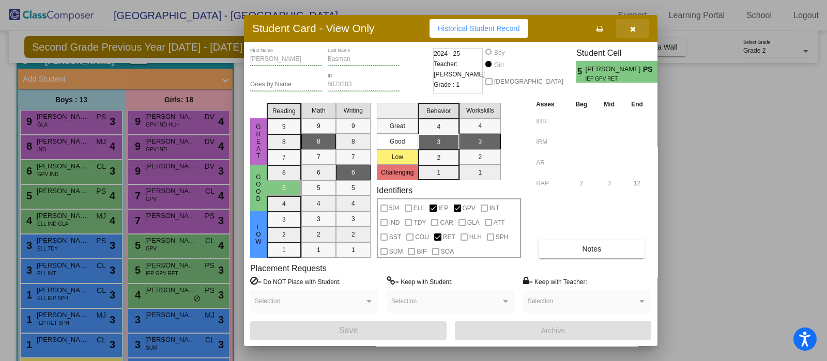
click at [628, 32] on button "button" at bounding box center [632, 28] width 33 height 19
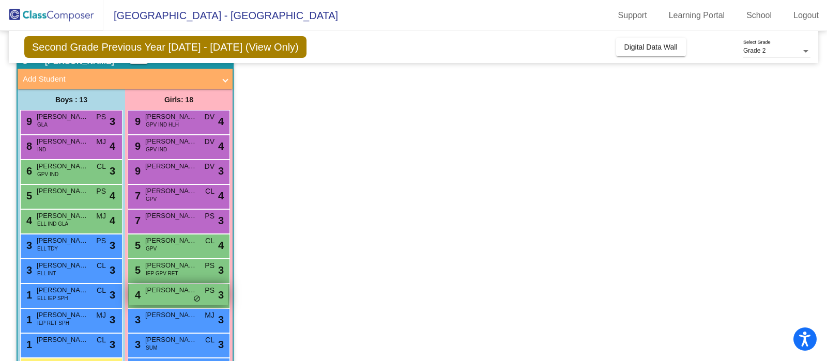
click at [180, 299] on div "4 [PERSON_NAME] PS lock do_not_disturb_alt 3" at bounding box center [178, 294] width 99 height 21
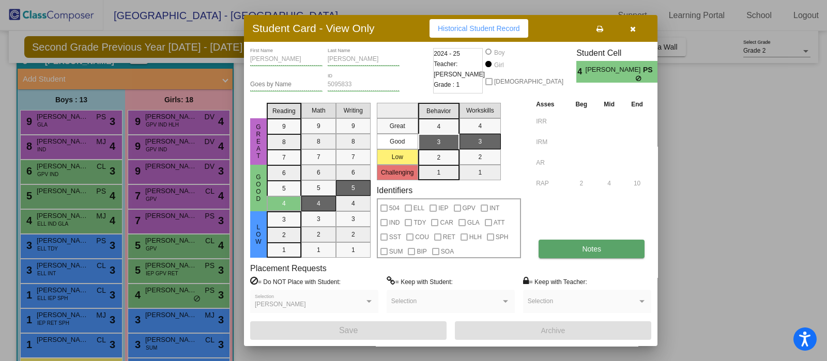
click at [597, 247] on span "Notes" at bounding box center [591, 249] width 19 height 8
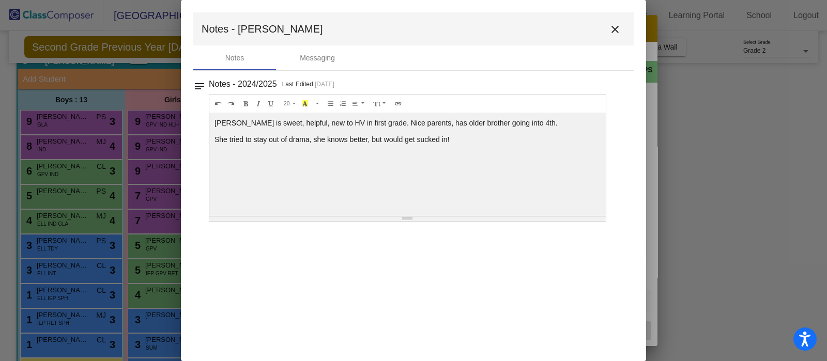
click at [613, 34] on mat-icon "close" at bounding box center [615, 29] width 12 height 12
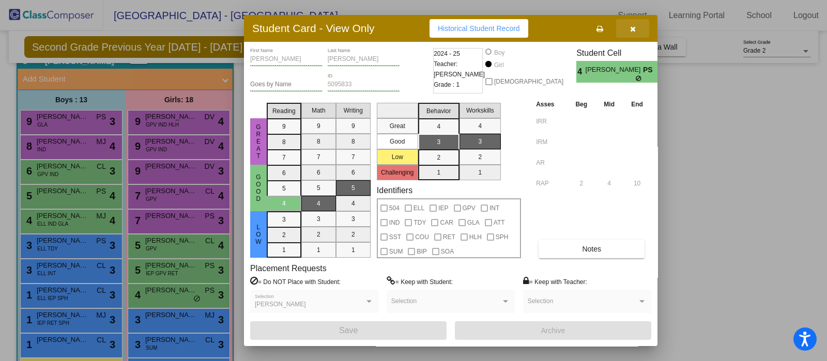
click at [633, 30] on icon "button" at bounding box center [633, 28] width 6 height 7
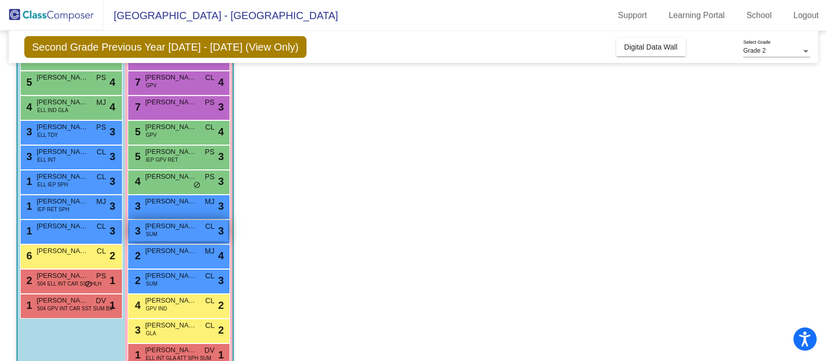
scroll to position [198, 0]
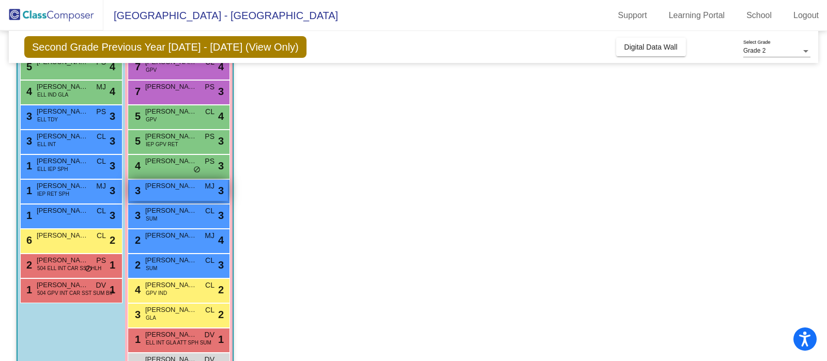
click at [191, 181] on span "[PERSON_NAME]" at bounding box center [171, 186] width 52 height 10
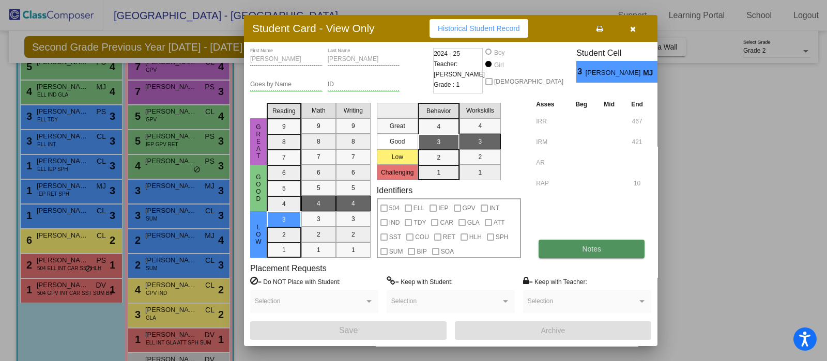
click at [572, 245] on button "Notes" at bounding box center [591, 249] width 106 height 19
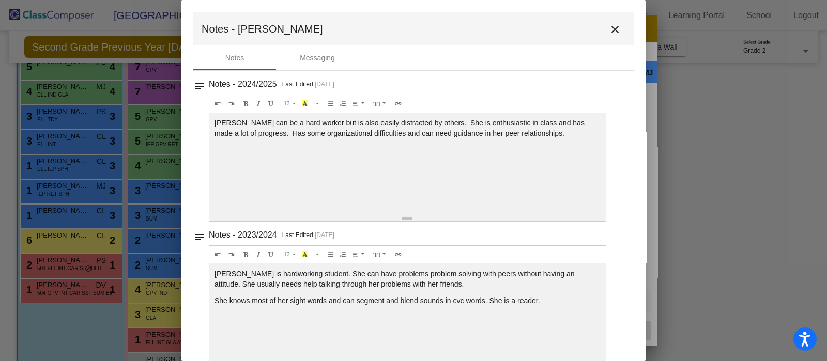
click at [609, 29] on mat-icon "close" at bounding box center [615, 29] width 12 height 12
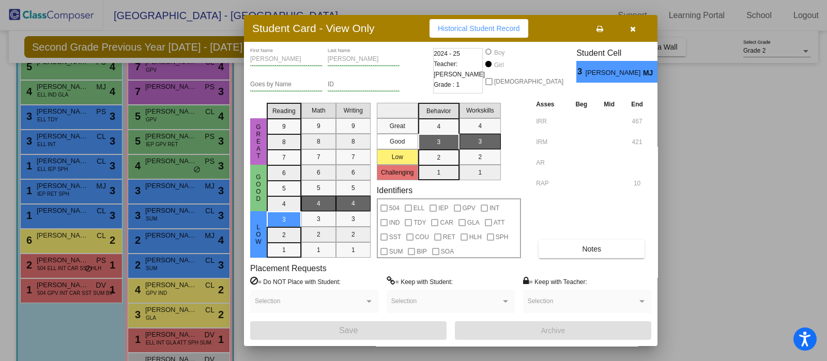
click at [638, 27] on button "button" at bounding box center [632, 28] width 33 height 19
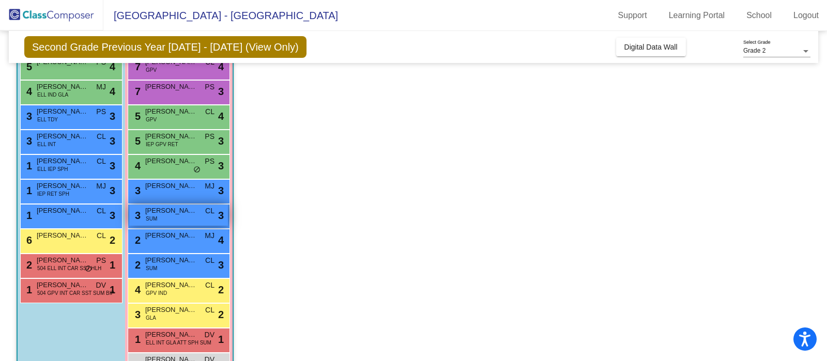
click at [192, 209] on span "[PERSON_NAME]" at bounding box center [171, 211] width 52 height 10
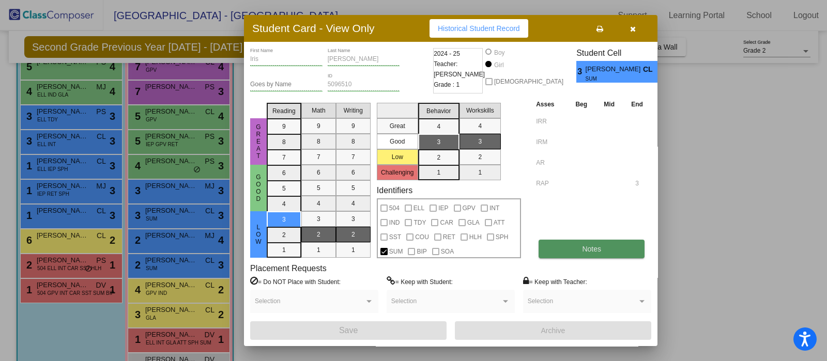
click at [551, 250] on button "Notes" at bounding box center [591, 249] width 106 height 19
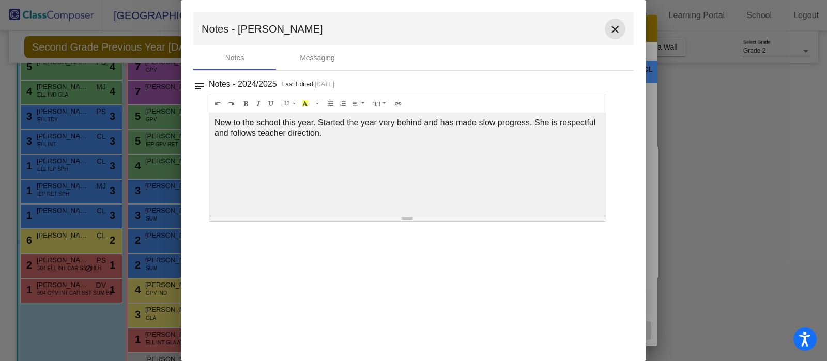
click at [615, 29] on mat-icon "close" at bounding box center [615, 29] width 12 height 12
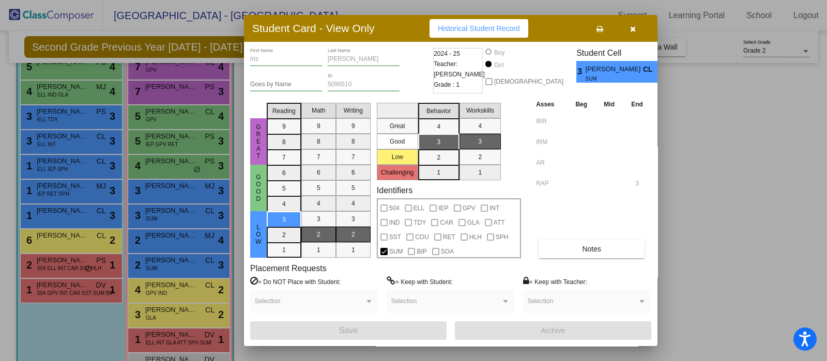
click at [630, 30] on icon "button" at bounding box center [633, 28] width 6 height 7
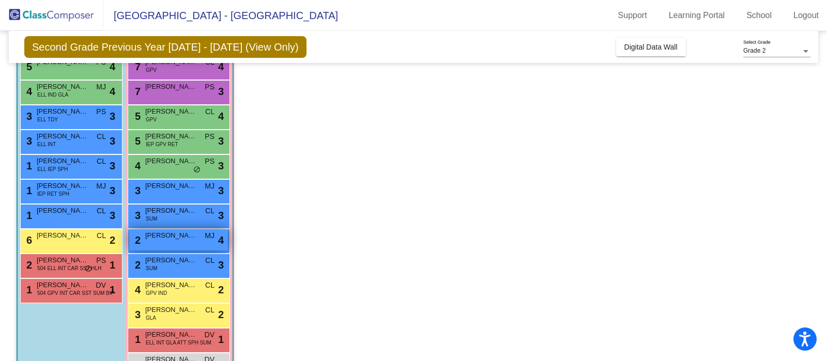
click at [189, 230] on span "[PERSON_NAME]" at bounding box center [171, 235] width 52 height 10
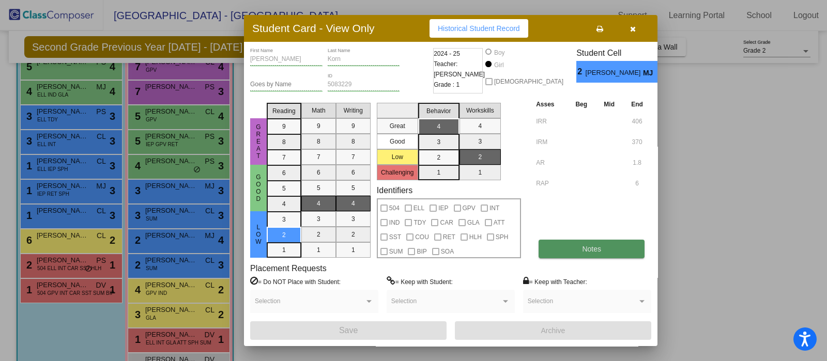
click at [603, 253] on button "Notes" at bounding box center [591, 249] width 106 height 19
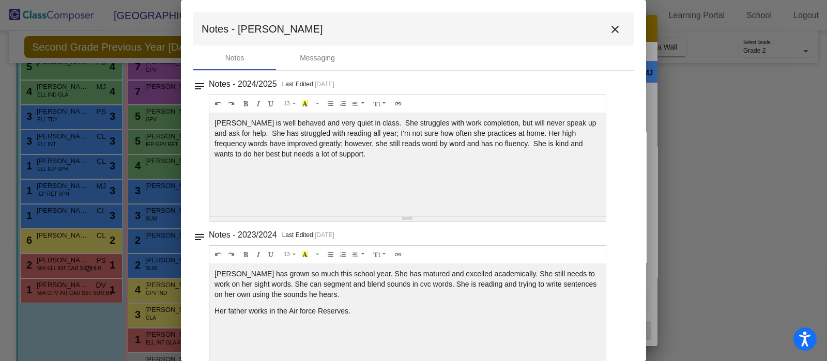
click at [610, 30] on mat-icon "close" at bounding box center [615, 29] width 12 height 12
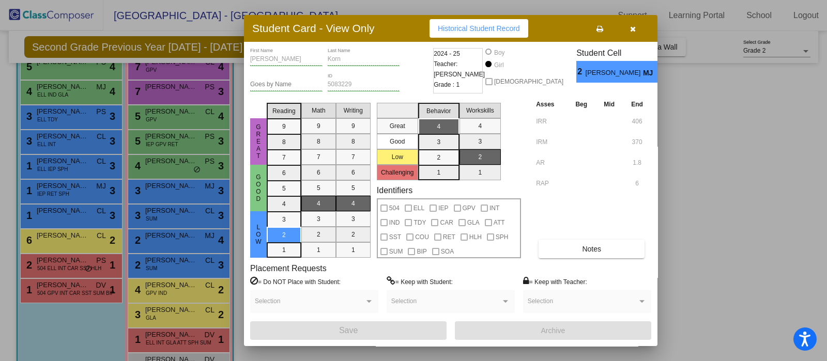
click at [639, 31] on button "button" at bounding box center [632, 28] width 33 height 19
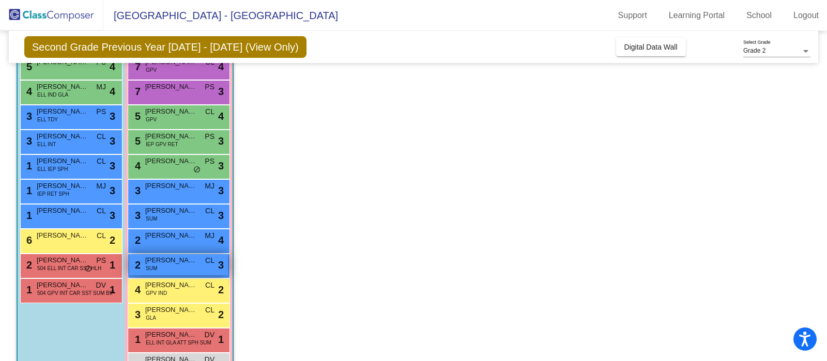
click at [198, 272] on div "2 [PERSON_NAME] SUM CL lock do_not_disturb_alt 3" at bounding box center [178, 264] width 99 height 21
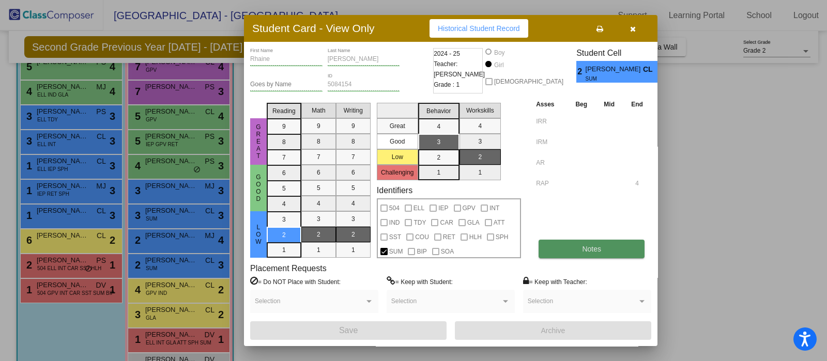
click at [552, 240] on button "Notes" at bounding box center [591, 249] width 106 height 19
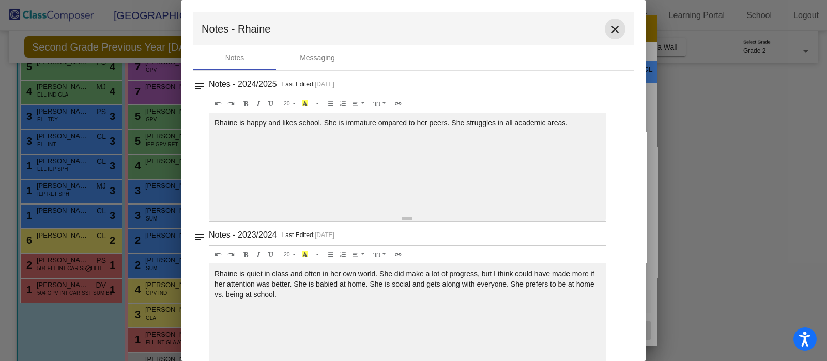
click at [610, 34] on mat-icon "close" at bounding box center [615, 29] width 12 height 12
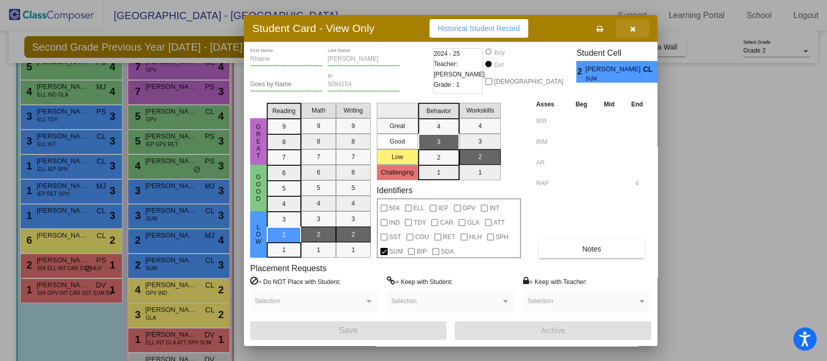
click at [630, 24] on button "button" at bounding box center [632, 28] width 33 height 19
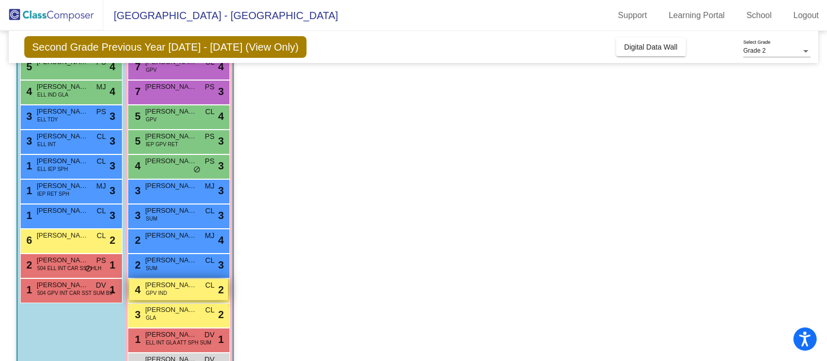
click at [196, 289] on div "4 [PERSON_NAME] GPV IND CL lock do_not_disturb_alt 2" at bounding box center [178, 289] width 99 height 21
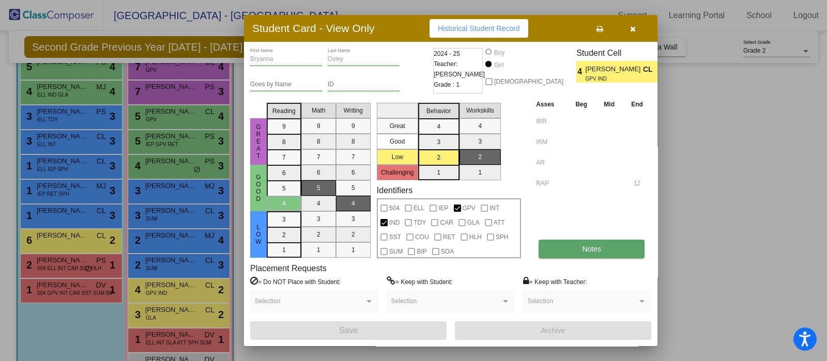
click at [554, 249] on button "Notes" at bounding box center [591, 249] width 106 height 19
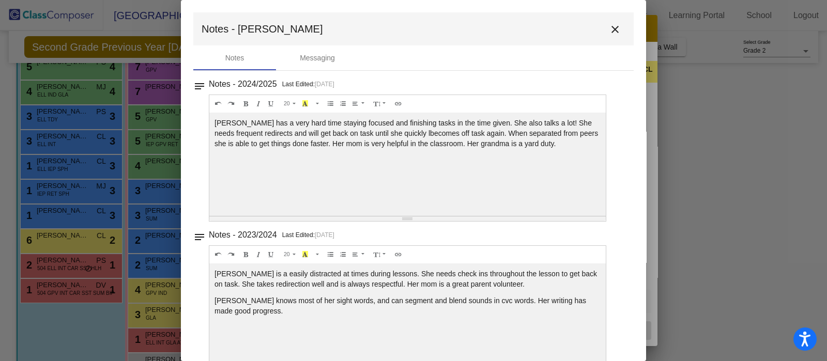
click at [610, 30] on mat-icon "close" at bounding box center [615, 29] width 12 height 12
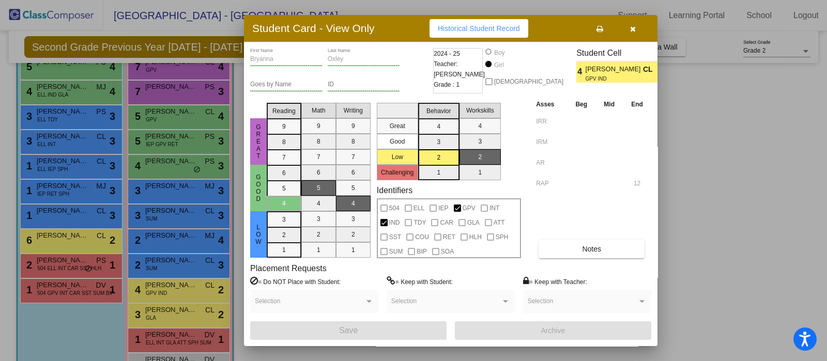
click at [636, 31] on button "button" at bounding box center [632, 28] width 33 height 19
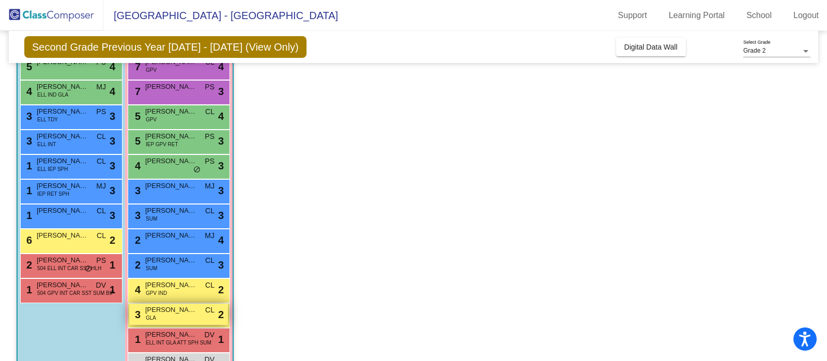
click at [174, 322] on div "3 [PERSON_NAME] GLA CL lock do_not_disturb_alt 2" at bounding box center [178, 314] width 99 height 21
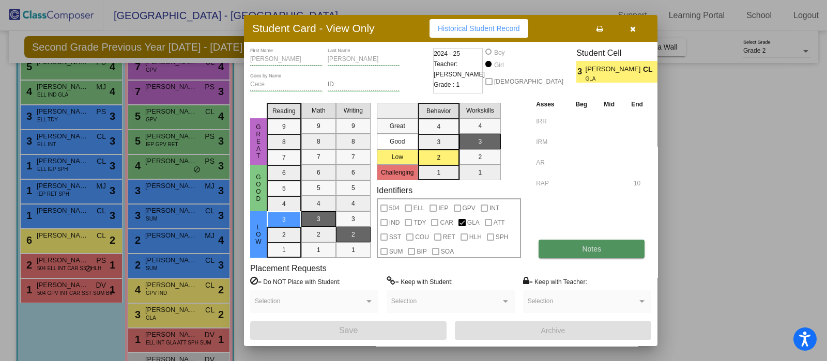
click at [598, 246] on span "Notes" at bounding box center [591, 249] width 19 height 8
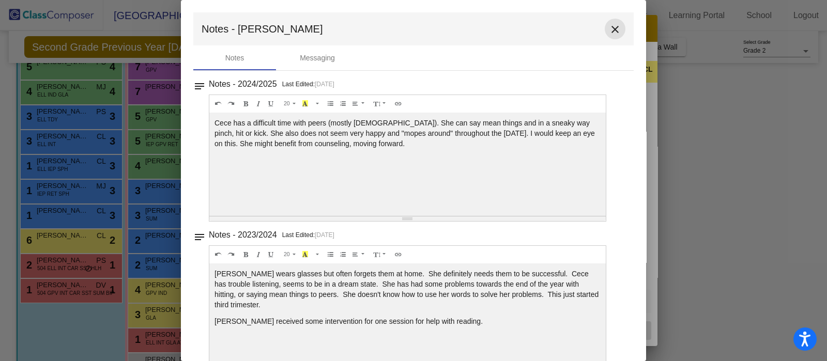
click at [610, 29] on mat-icon "close" at bounding box center [615, 29] width 12 height 12
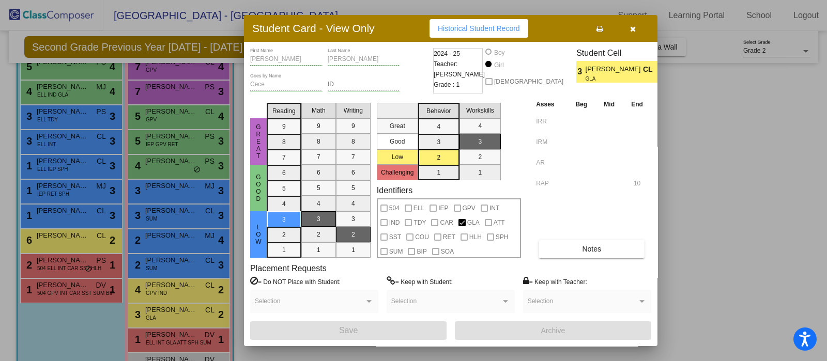
click at [630, 27] on icon "button" at bounding box center [633, 28] width 6 height 7
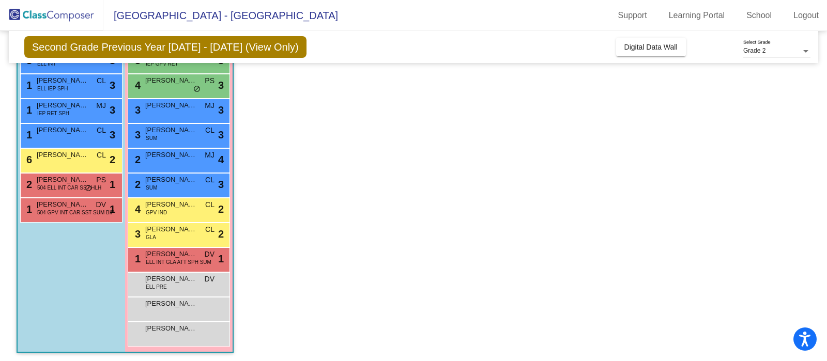
scroll to position [281, 0]
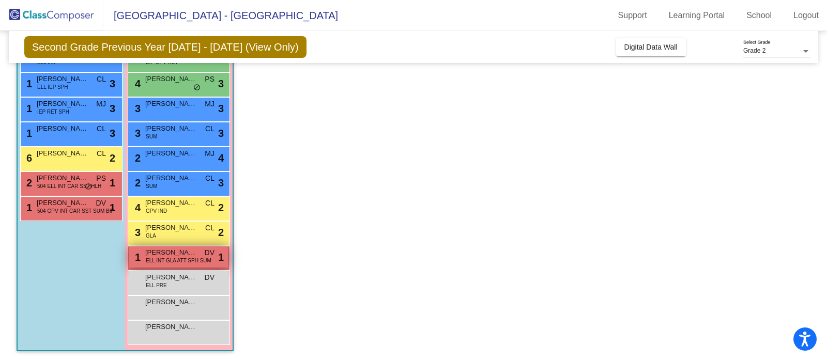
click at [187, 255] on span "[PERSON_NAME]" at bounding box center [171, 253] width 52 height 10
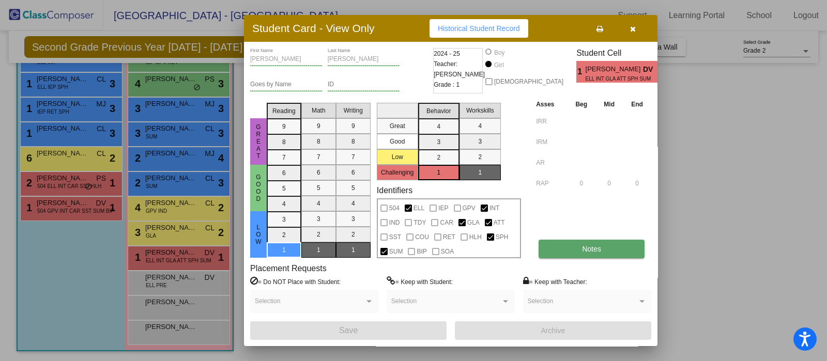
click at [581, 249] on button "Notes" at bounding box center [591, 249] width 106 height 19
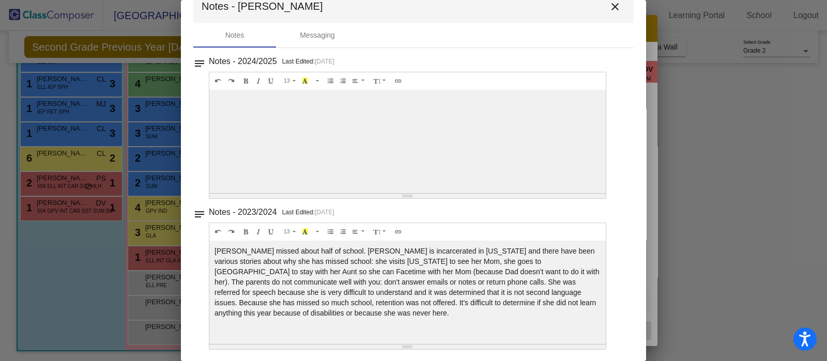
scroll to position [0, 0]
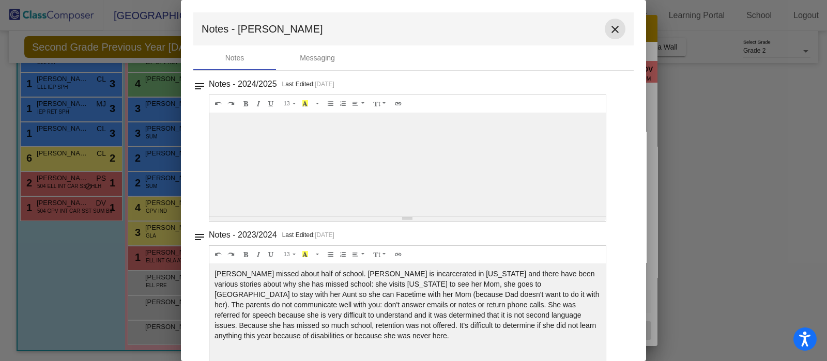
click at [610, 29] on mat-icon "close" at bounding box center [615, 29] width 12 height 12
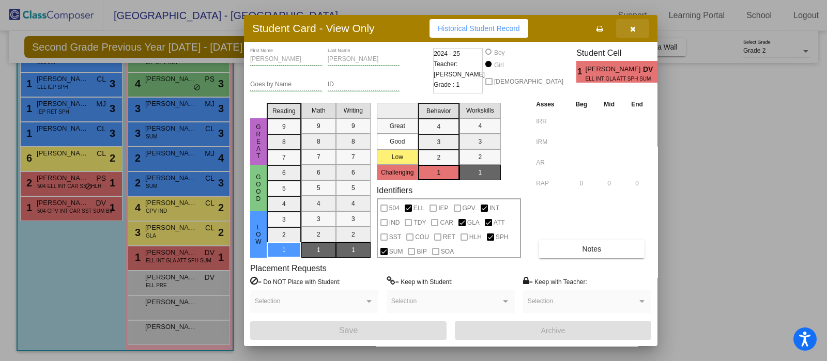
click at [630, 29] on icon "button" at bounding box center [633, 28] width 6 height 7
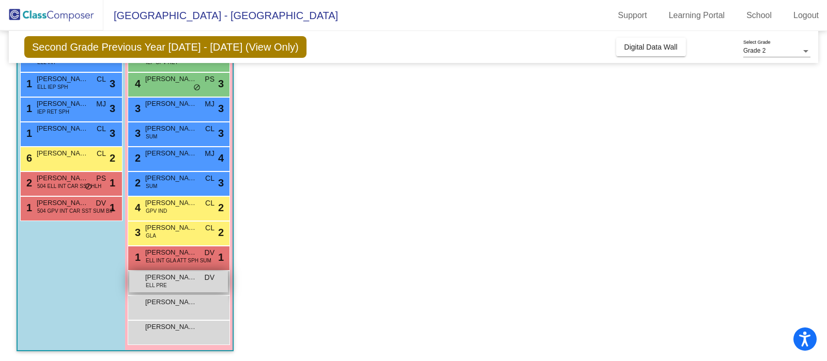
click at [203, 281] on div "[PERSON_NAME] ELL PRE DV lock do_not_disturb_alt" at bounding box center [178, 281] width 99 height 21
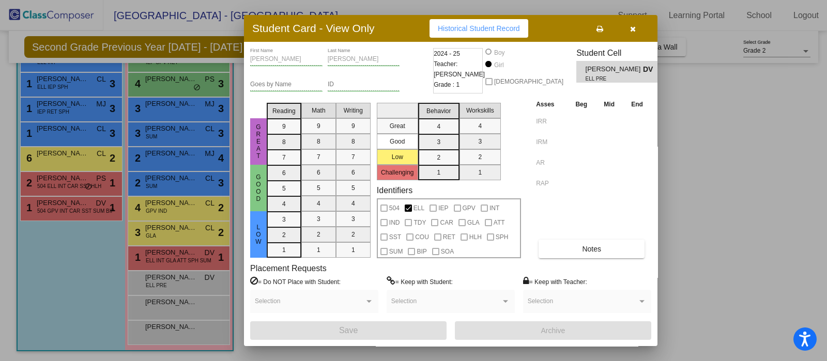
click at [632, 28] on icon "button" at bounding box center [633, 28] width 6 height 7
